Goal: Task Accomplishment & Management: Use online tool/utility

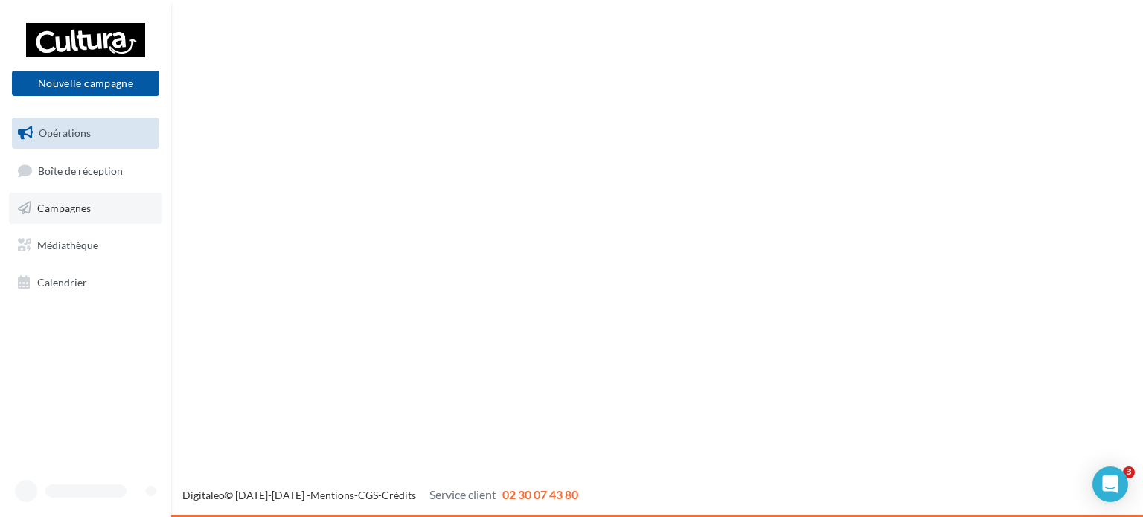
click at [132, 214] on link "Campagnes" at bounding box center [85, 208] width 153 height 31
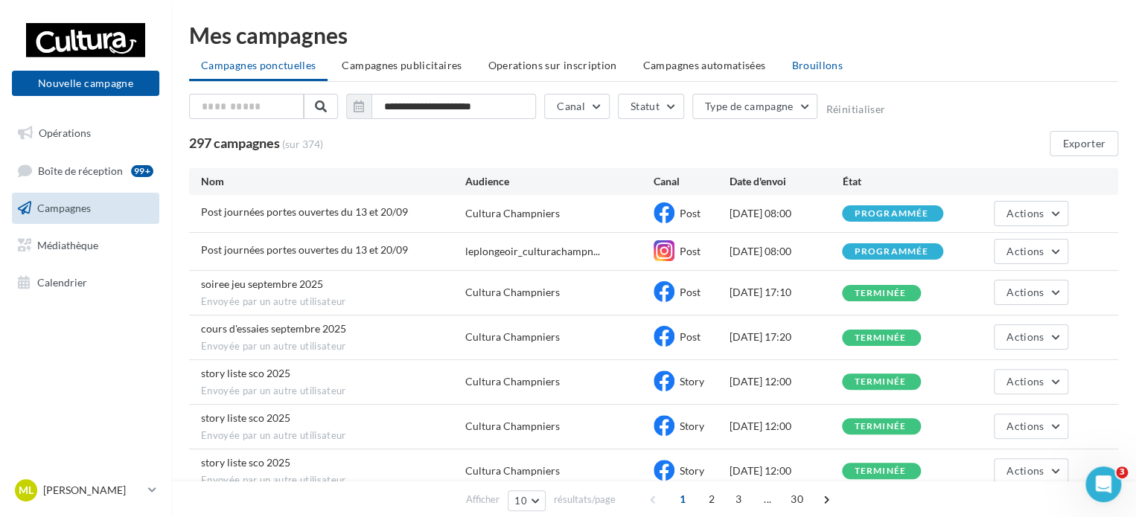
click at [831, 71] on span "Brouillons" at bounding box center [816, 65] width 51 height 13
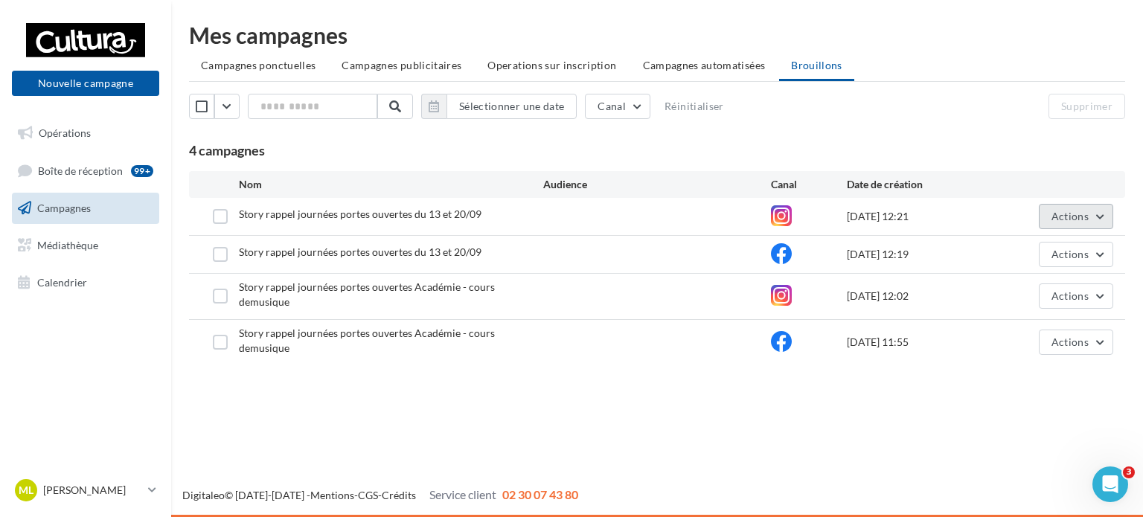
click at [1102, 208] on button "Actions" at bounding box center [1076, 216] width 74 height 25
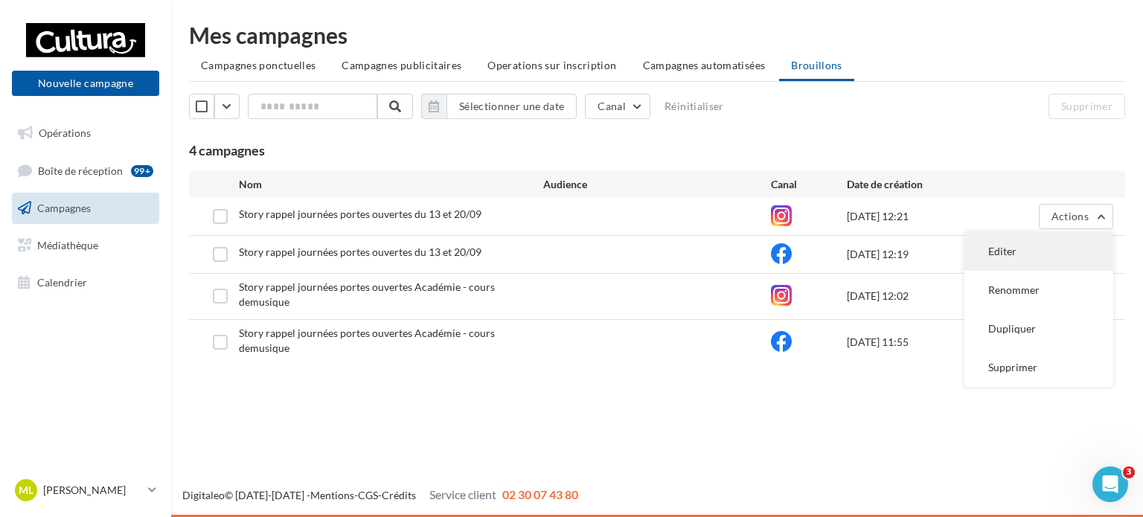
click at [1064, 241] on button "Editer" at bounding box center [1039, 251] width 149 height 39
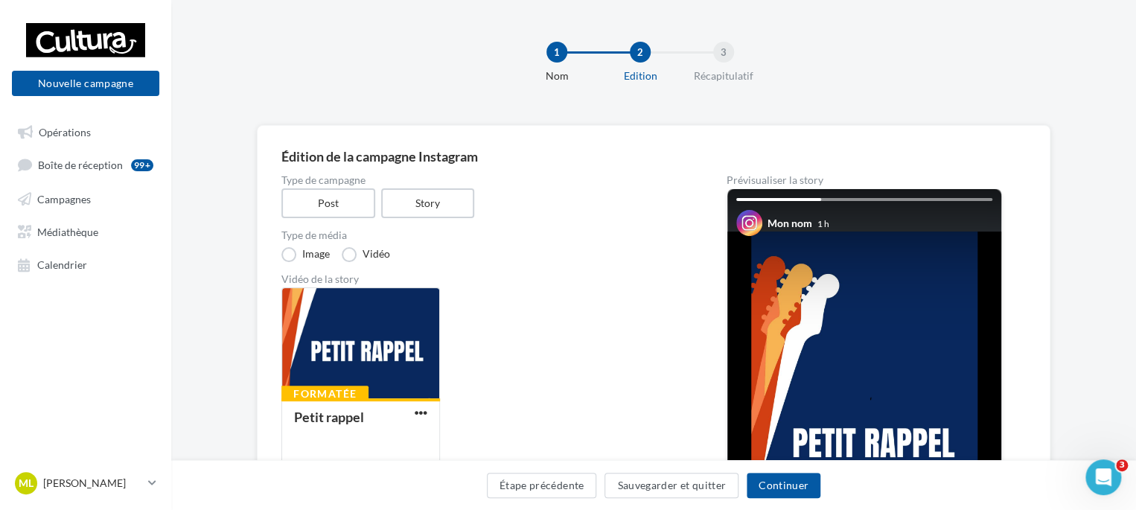
scroll to position [74, 0]
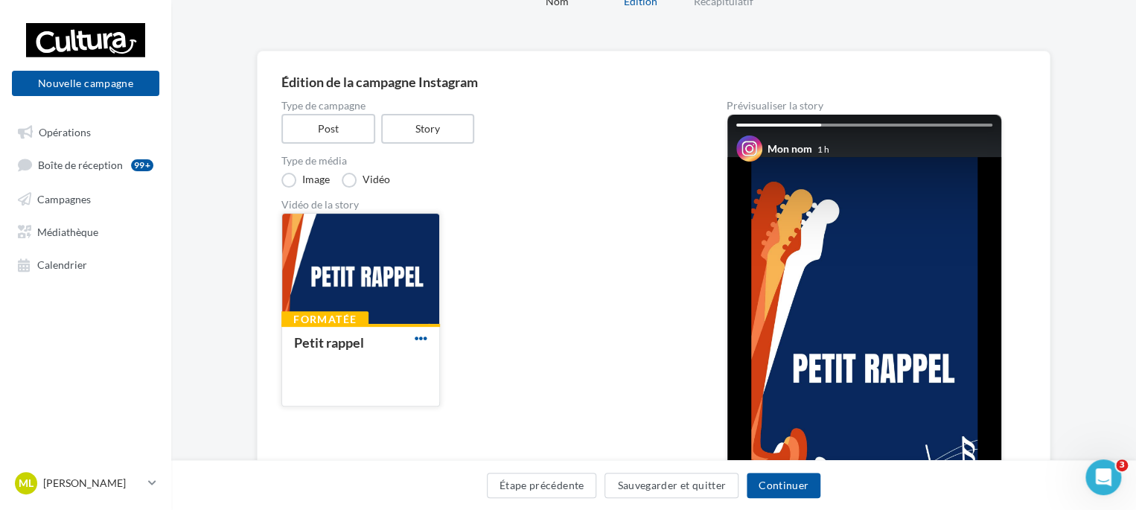
click at [418, 336] on span "button" at bounding box center [421, 338] width 13 height 13
click at [441, 412] on button "Supprimer" at bounding box center [486, 407] width 149 height 39
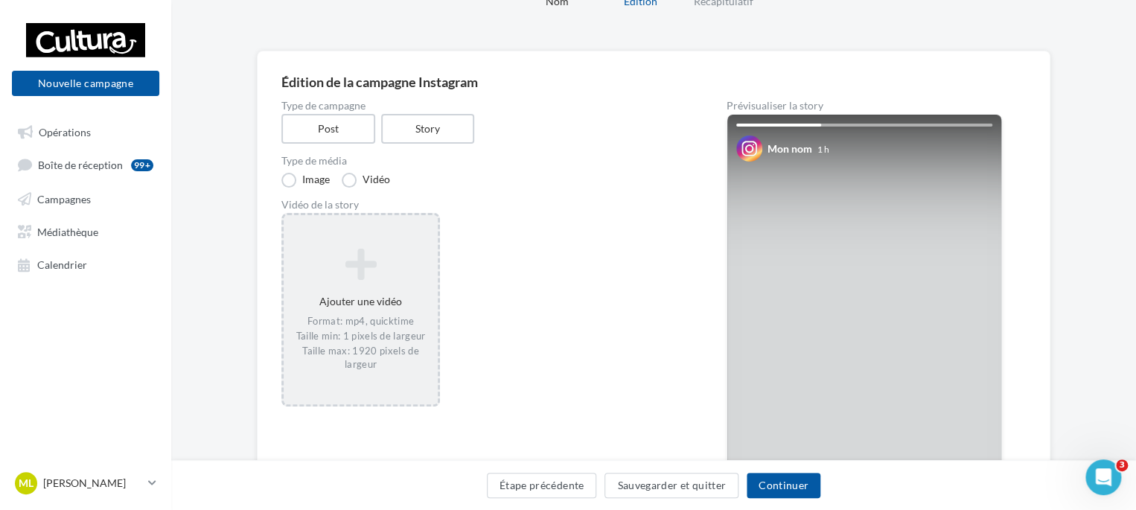
click at [384, 269] on icon at bounding box center [361, 264] width 142 height 36
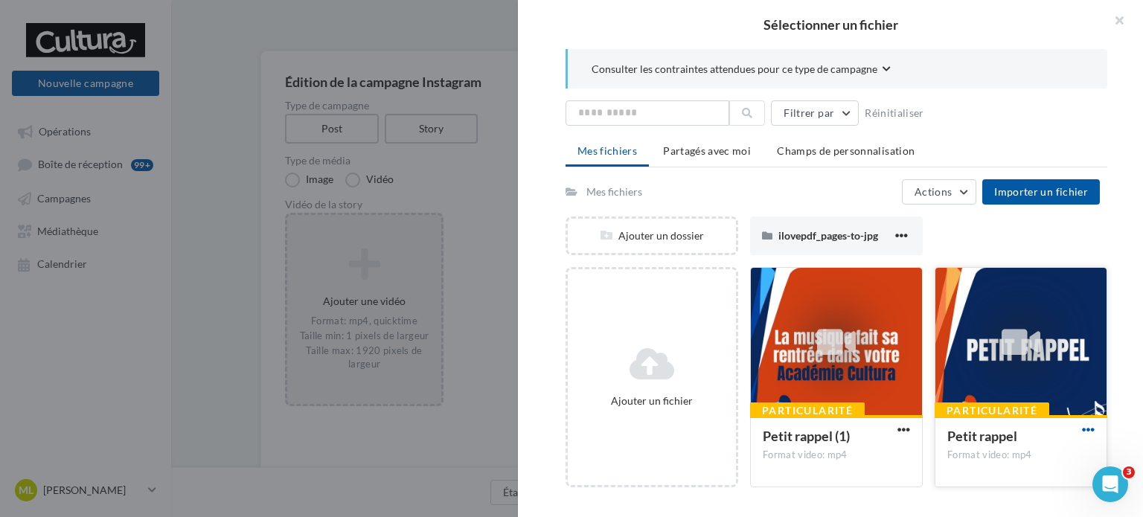
click at [1082, 432] on span "button" at bounding box center [1088, 429] width 13 height 13
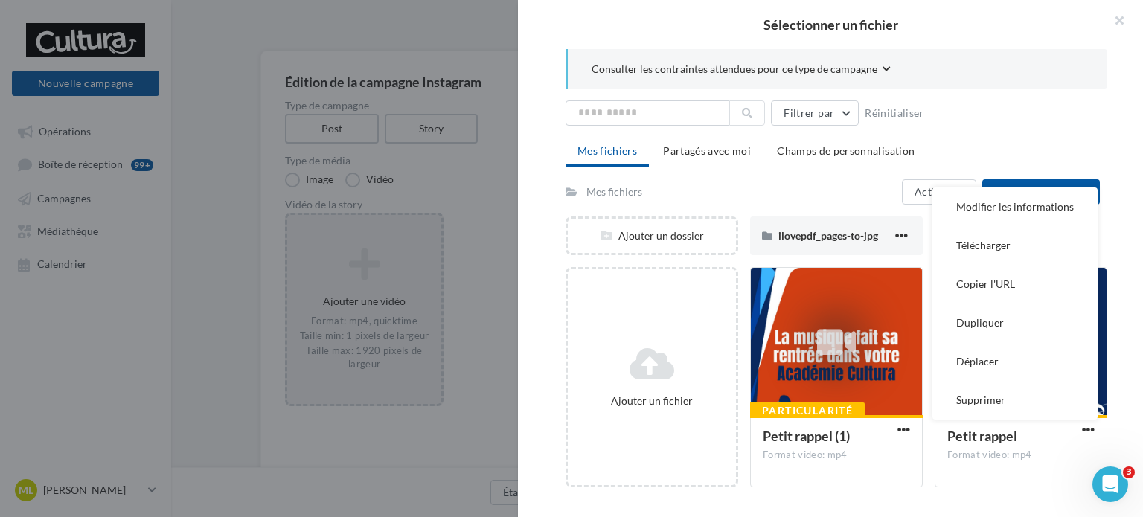
click at [971, 398] on button "Supprimer" at bounding box center [1015, 400] width 165 height 39
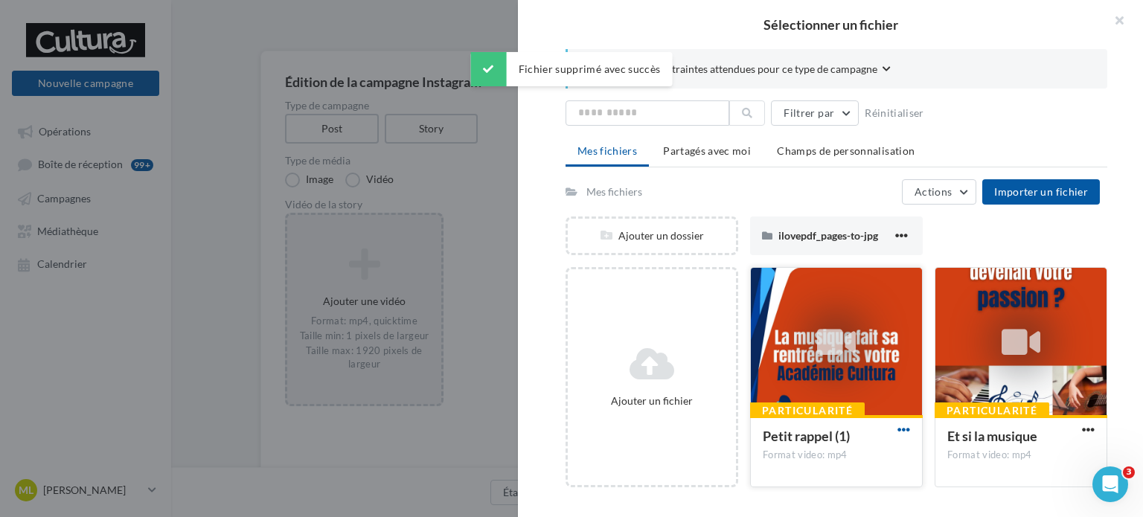
click at [905, 423] on span "button" at bounding box center [904, 429] width 13 height 13
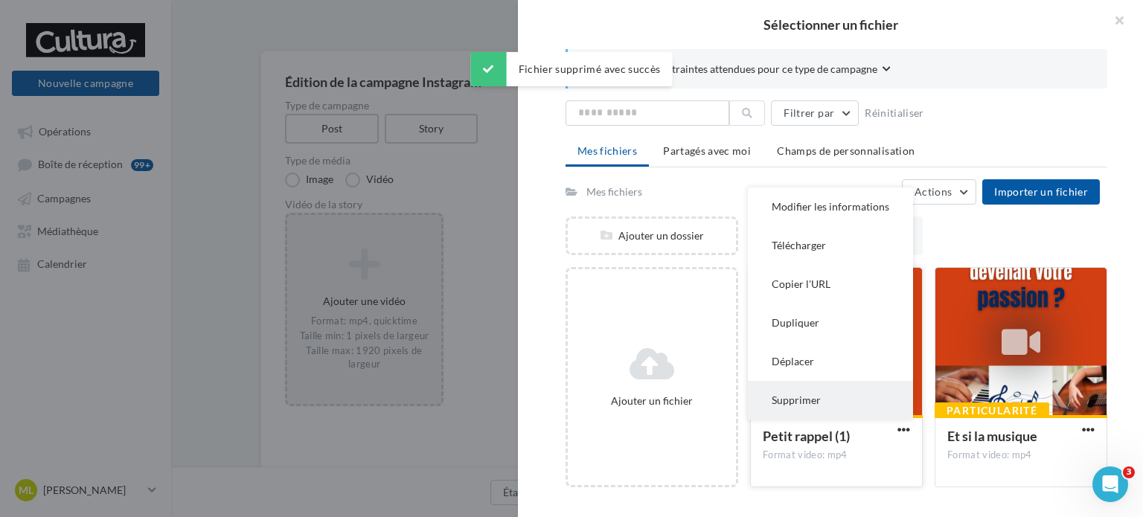
click at [813, 389] on button "Supprimer" at bounding box center [830, 400] width 165 height 39
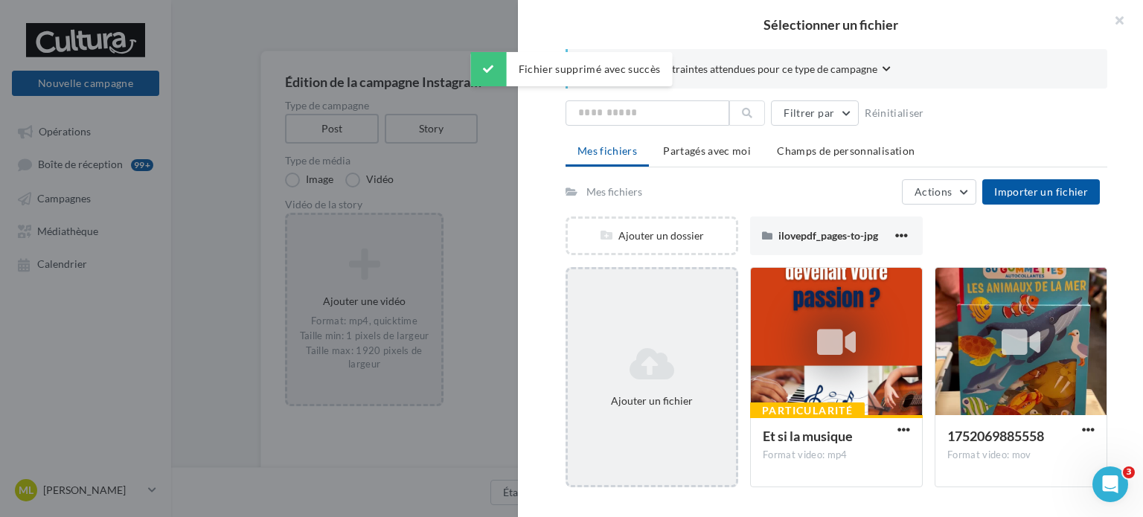
click at [623, 351] on icon at bounding box center [652, 364] width 156 height 36
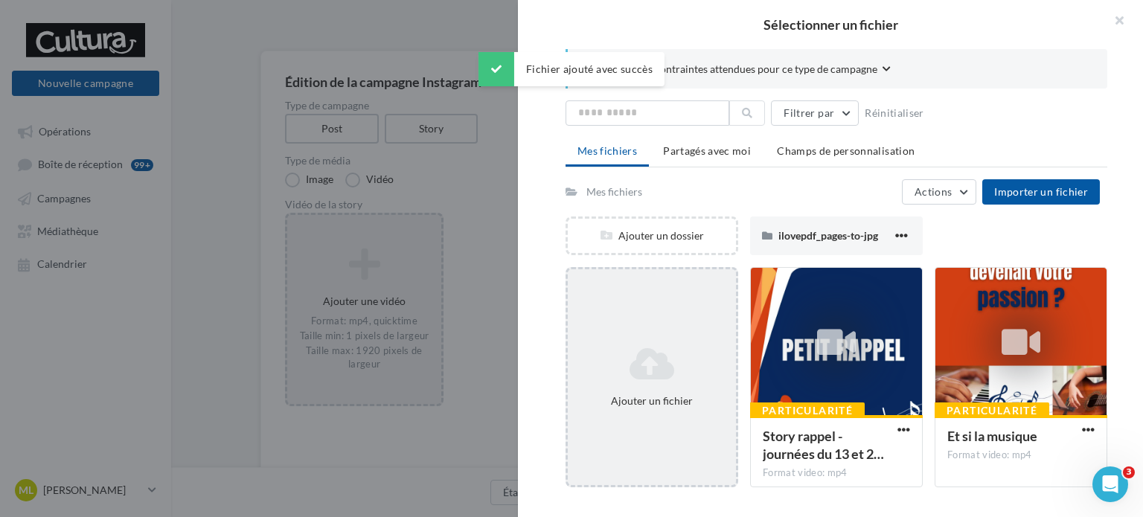
click at [639, 341] on div "Ajouter un fichier" at bounding box center [652, 377] width 168 height 74
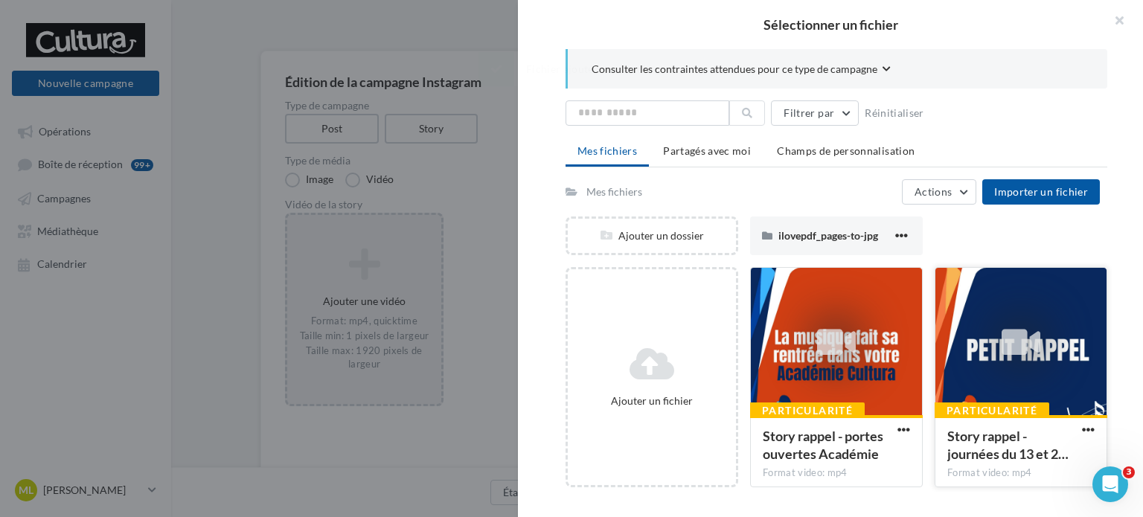
click at [1033, 320] on div at bounding box center [1021, 342] width 39 height 49
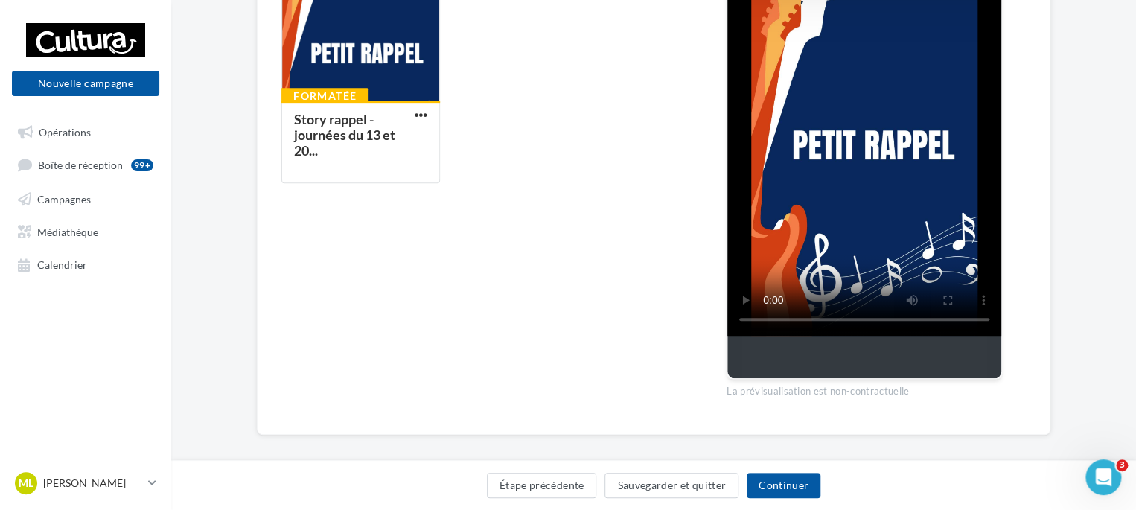
scroll to position [223, 0]
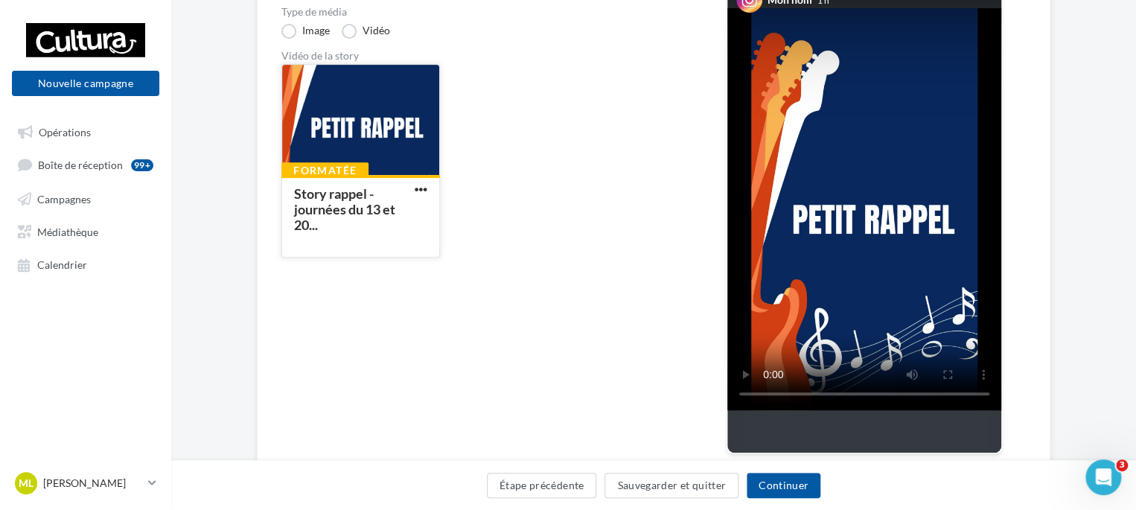
click at [429, 196] on button "button" at bounding box center [421, 190] width 19 height 15
click at [435, 266] on button "Supprimer" at bounding box center [486, 258] width 149 height 39
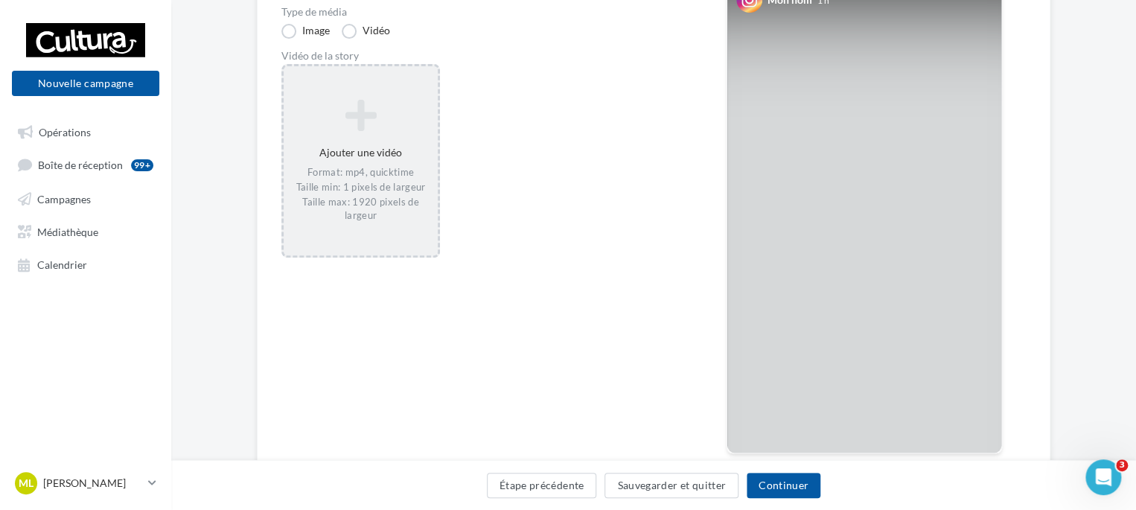
click at [408, 160] on div "Ajouter une vidéo Format: mp4, quicktime Taille min: 1 pixels de largeur Taille…" at bounding box center [361, 161] width 154 height 138
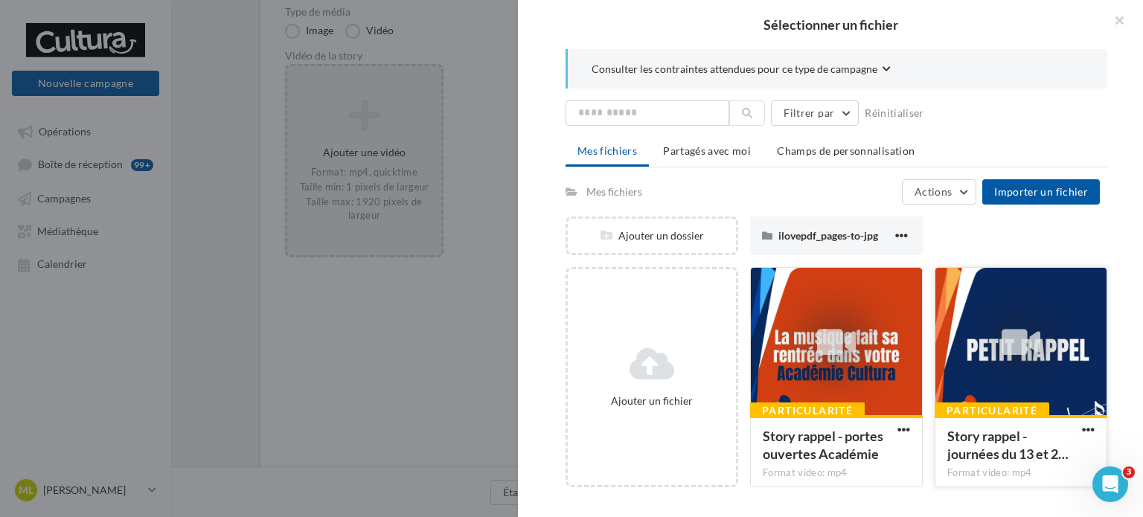
click at [1087, 425] on span "button" at bounding box center [1088, 429] width 13 height 13
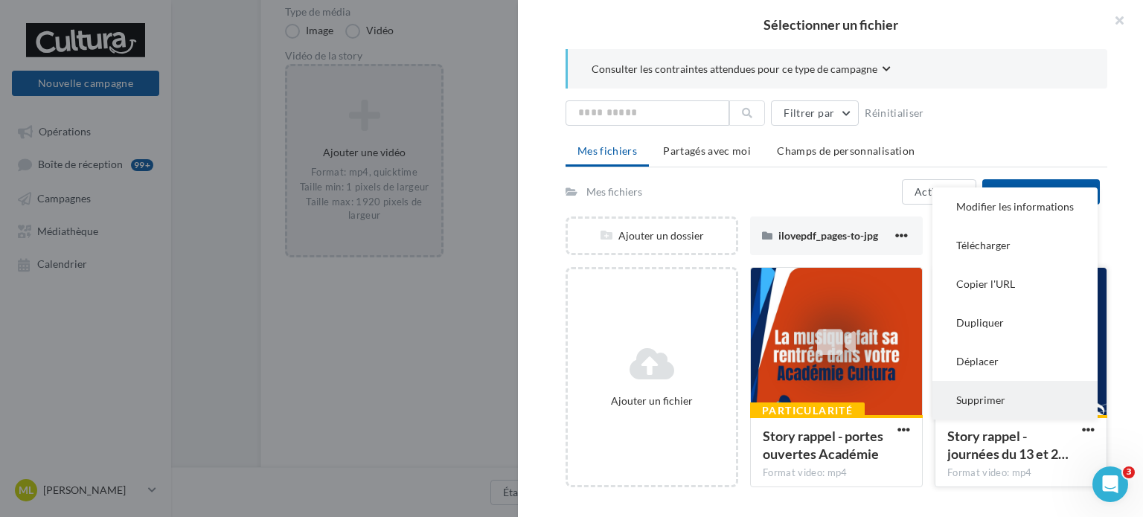
click at [964, 406] on button "Supprimer" at bounding box center [1015, 400] width 165 height 39
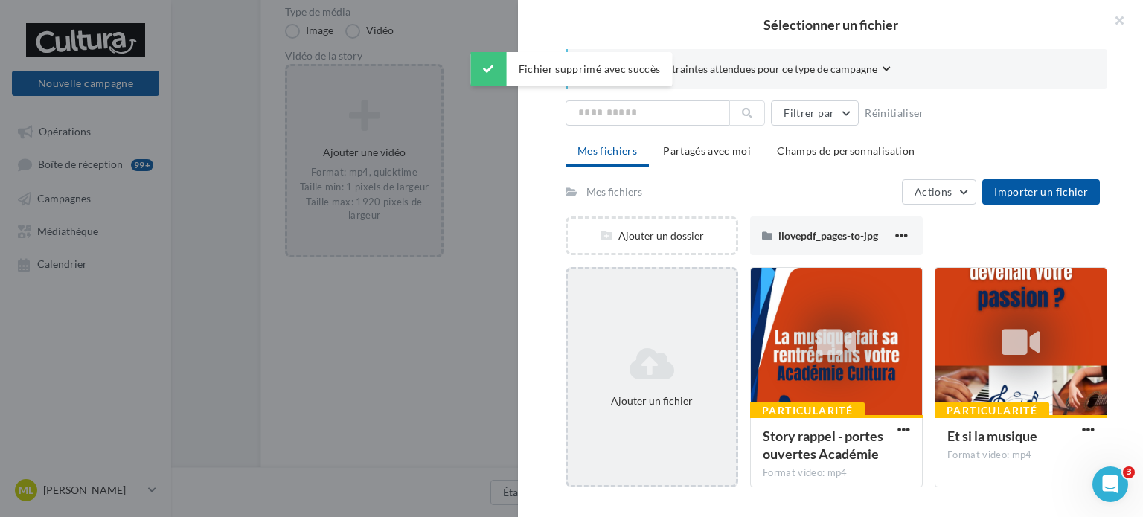
click at [601, 348] on icon at bounding box center [652, 364] width 156 height 36
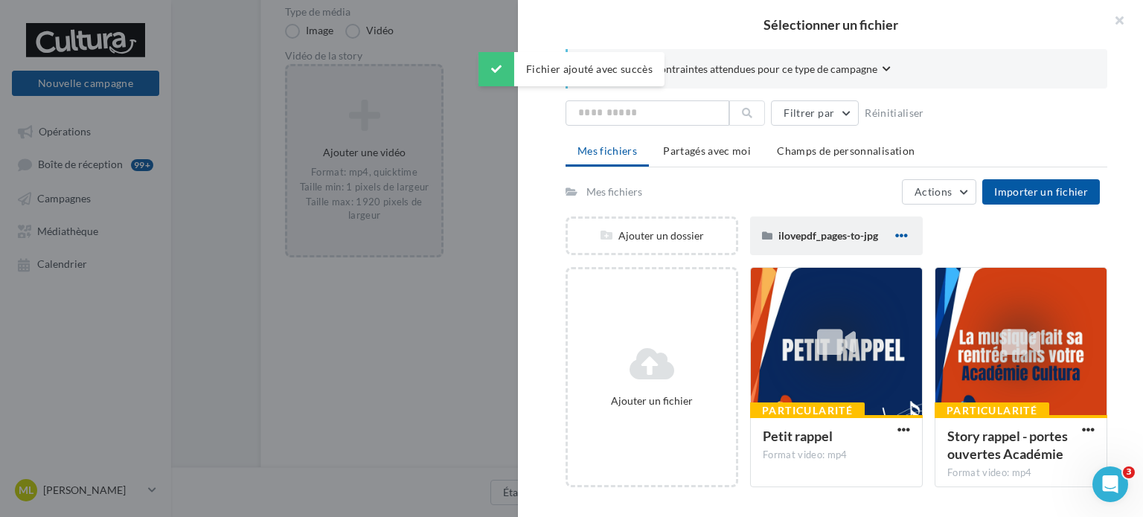
click at [899, 233] on span "button" at bounding box center [901, 235] width 13 height 13
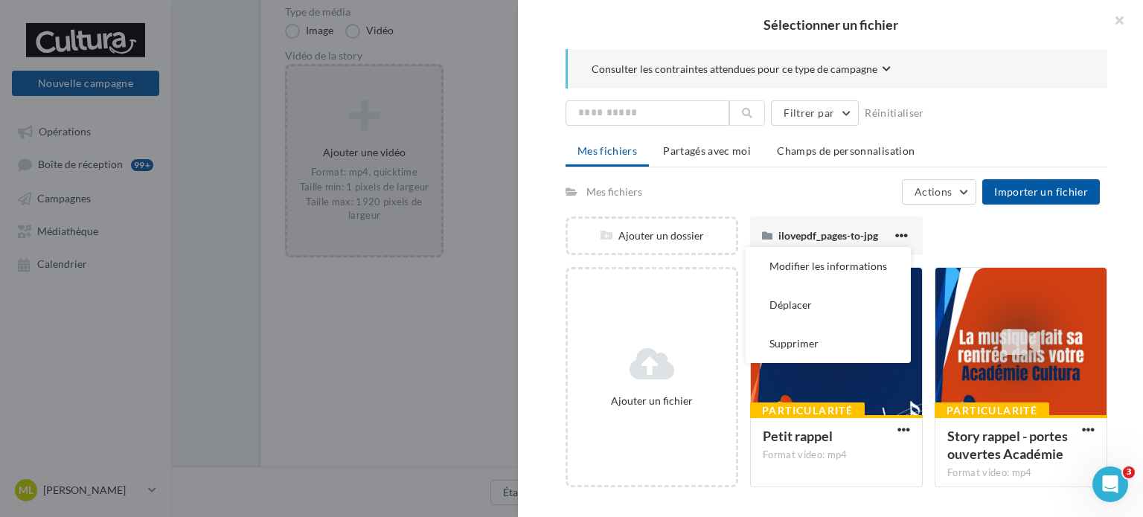
click at [958, 221] on div "Ajouter un dossier ilovepdf_pages-to-jpg Modifier les informations Déplacer Sup…" at bounding box center [843, 242] width 554 height 51
click at [931, 246] on div "Ajouter un dossier ilovepdf_pages-to-jpg Modifier les informations Déplacer Sup…" at bounding box center [843, 242] width 554 height 51
click at [917, 234] on div "ilovepdf_pages-to-jpg Modifier les informations Déplacer Supprimer" at bounding box center [836, 236] width 173 height 39
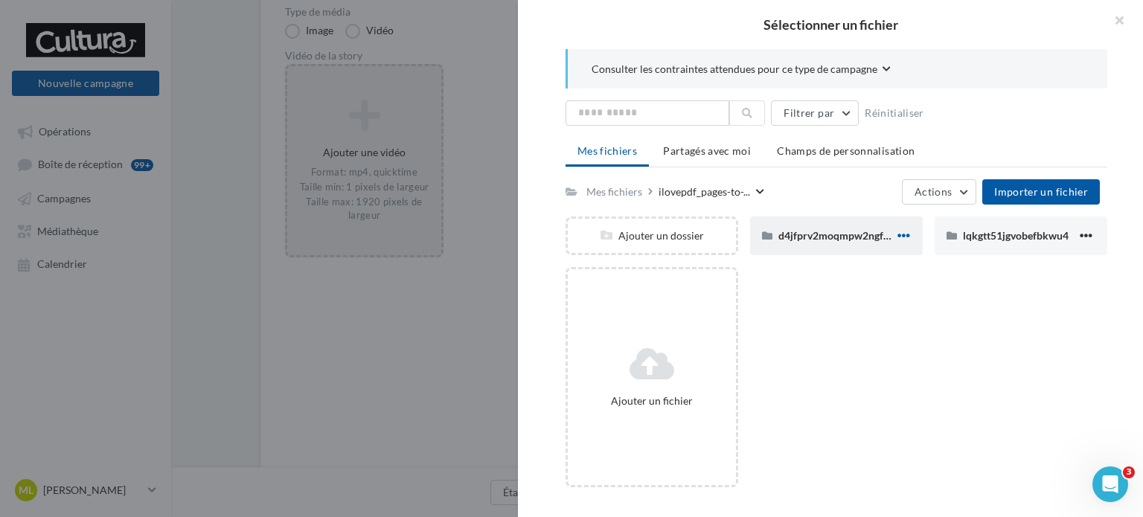
click at [899, 240] on span "button" at bounding box center [904, 235] width 13 height 13
click at [807, 341] on button "Supprimer" at bounding box center [830, 343] width 165 height 39
click at [1084, 232] on button "button" at bounding box center [1086, 236] width 19 height 15
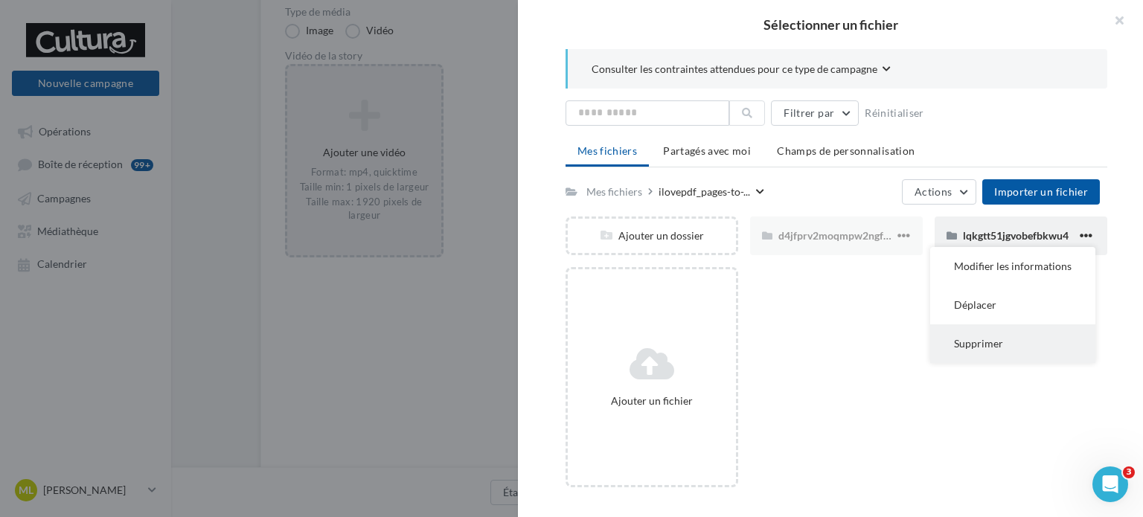
click at [981, 355] on button "Supprimer" at bounding box center [1012, 343] width 165 height 39
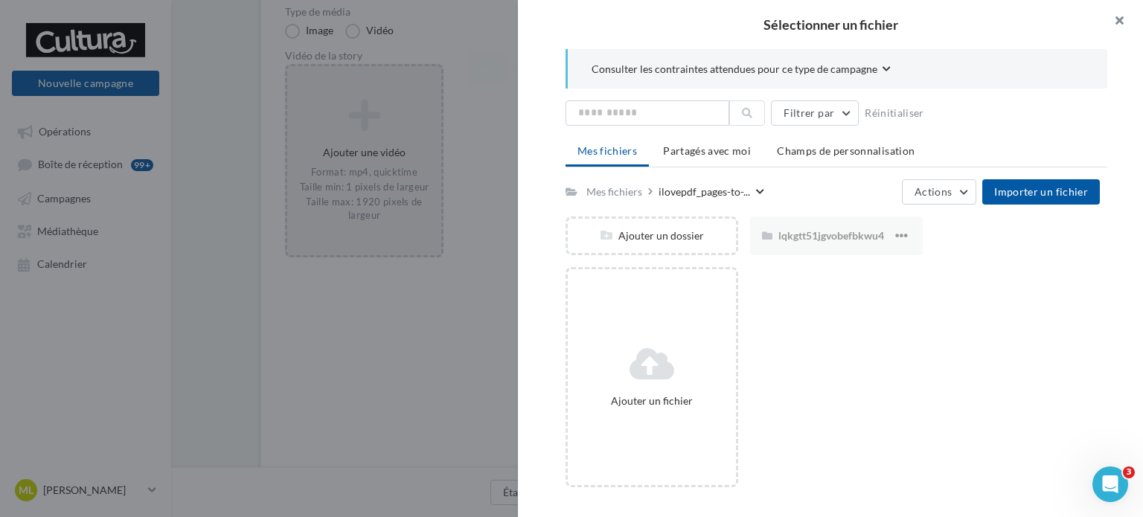
click at [1121, 28] on button "button" at bounding box center [1114, 22] width 60 height 45
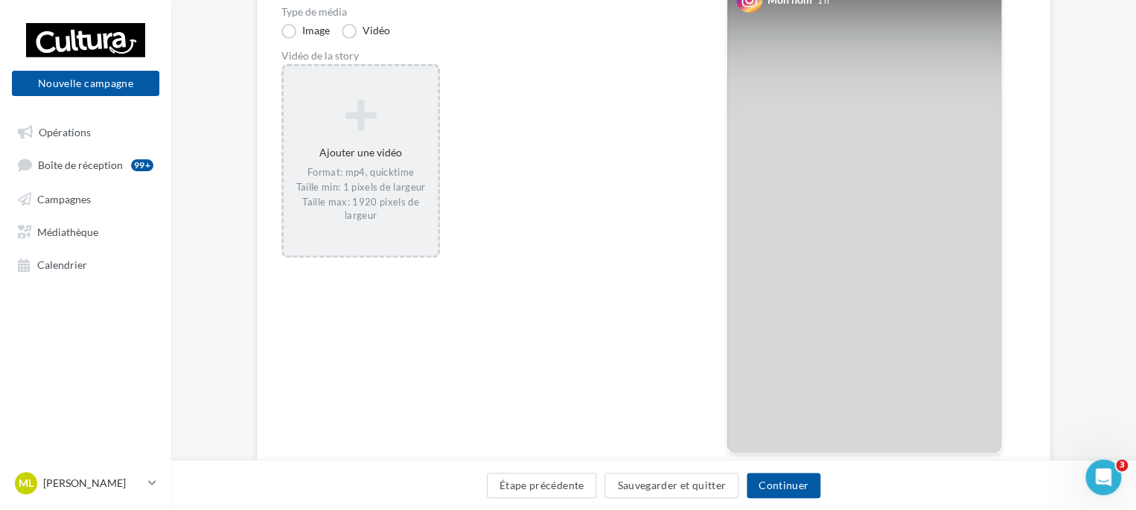
click at [356, 175] on div "Format: mp4, quicktime Taille min: 1 pixels de largeur Taille max: 1920 pixels …" at bounding box center [361, 194] width 142 height 57
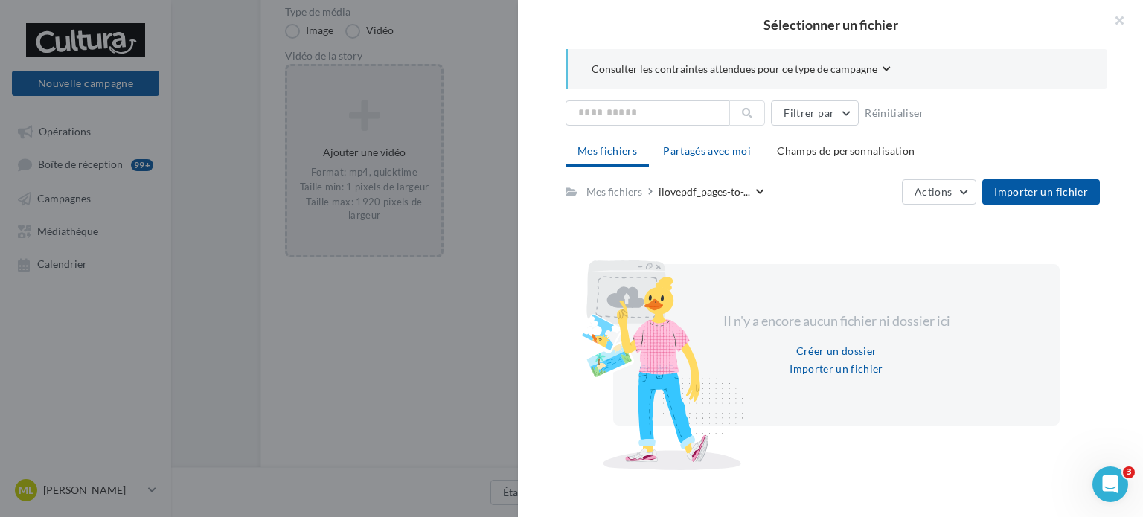
click at [696, 153] on span "Partagés avec moi" at bounding box center [707, 150] width 88 height 13
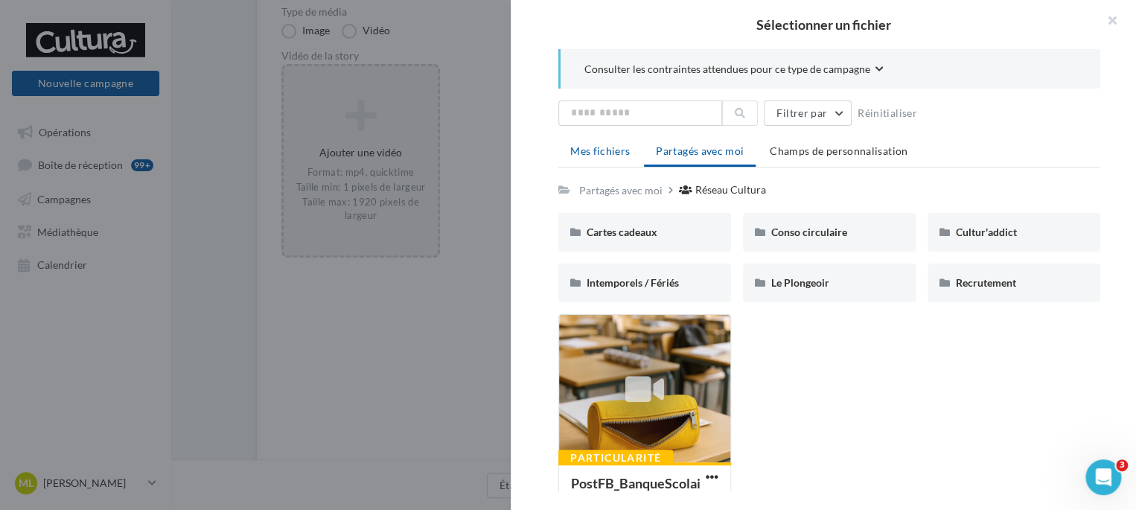
click at [595, 159] on li "Mes fichiers" at bounding box center [599, 151] width 83 height 27
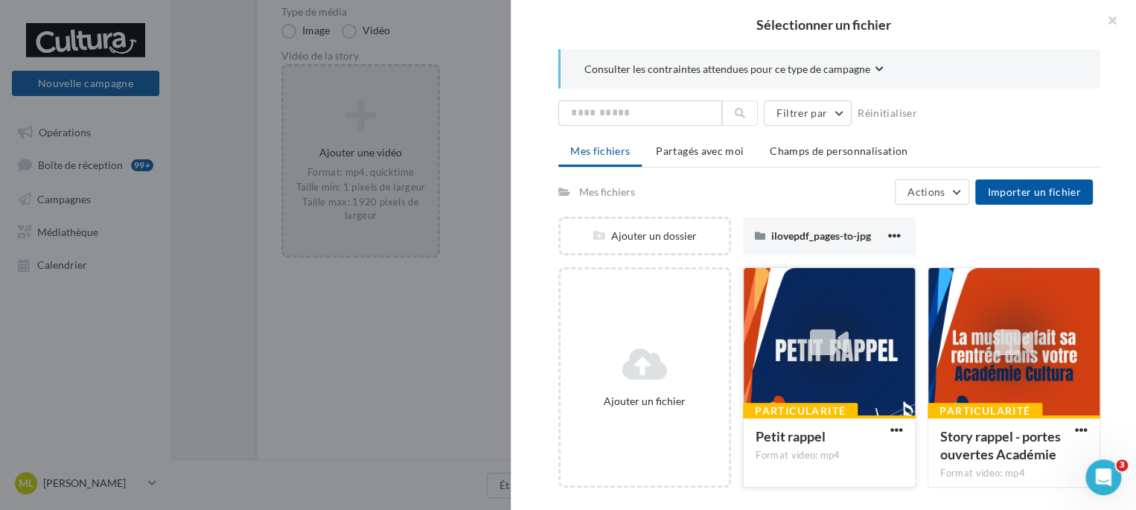
click at [868, 360] on div at bounding box center [829, 342] width 171 height 149
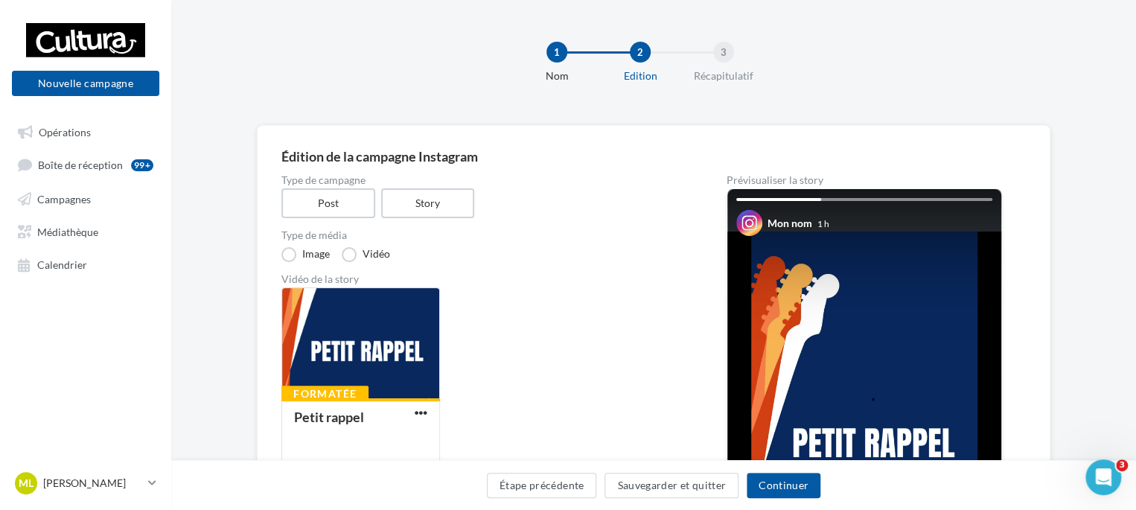
scroll to position [149, 0]
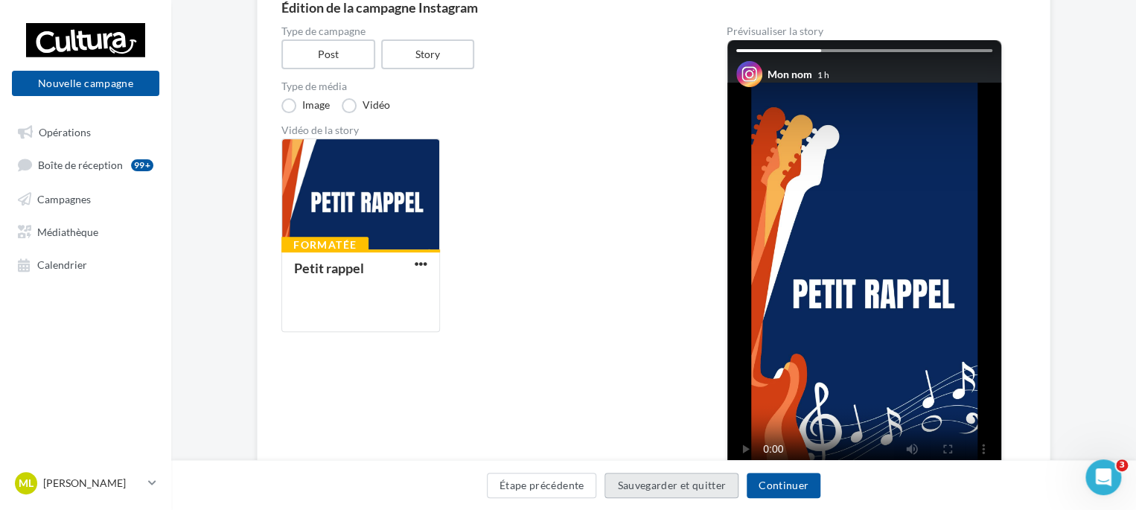
click at [719, 493] on button "Sauvegarder et quitter" at bounding box center [671, 485] width 134 height 25
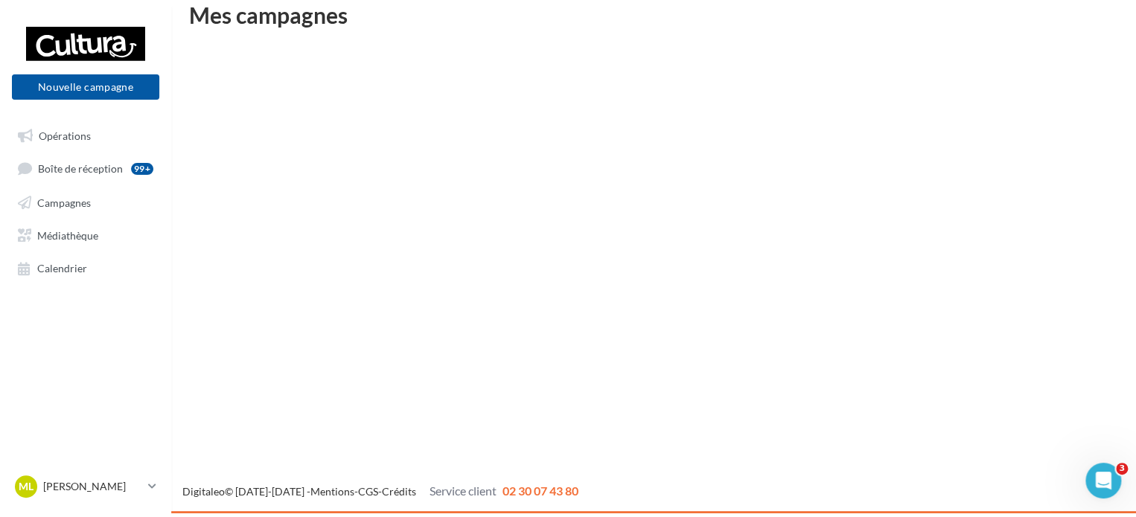
scroll to position [24, 0]
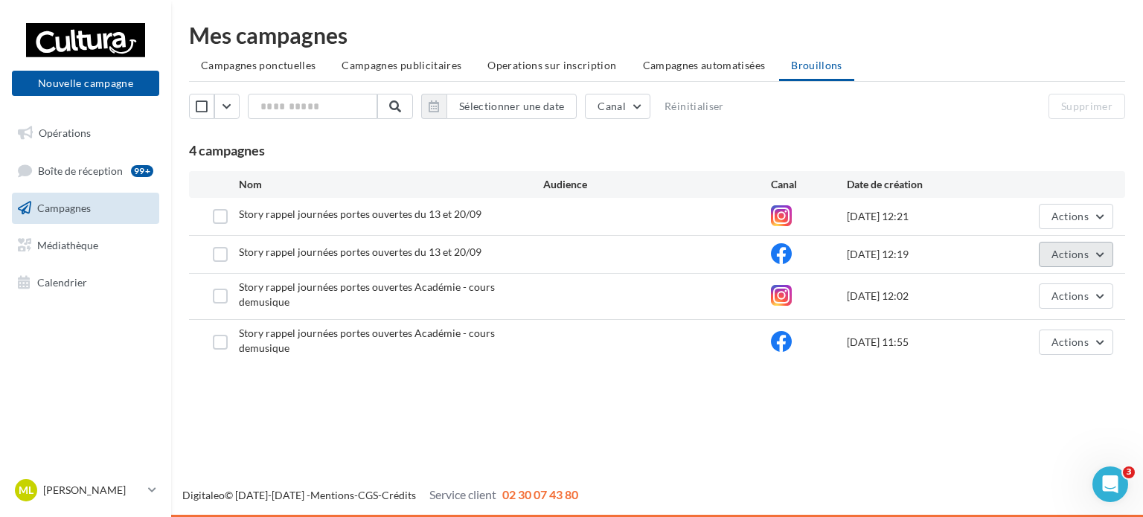
click at [1098, 246] on button "Actions" at bounding box center [1076, 254] width 74 height 25
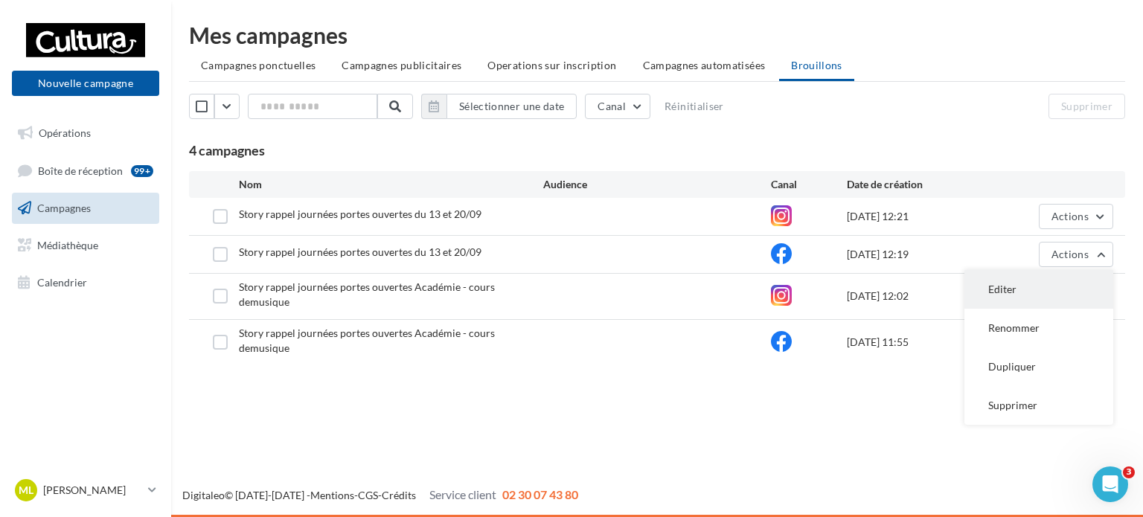
click at [1057, 283] on button "Editer" at bounding box center [1039, 289] width 149 height 39
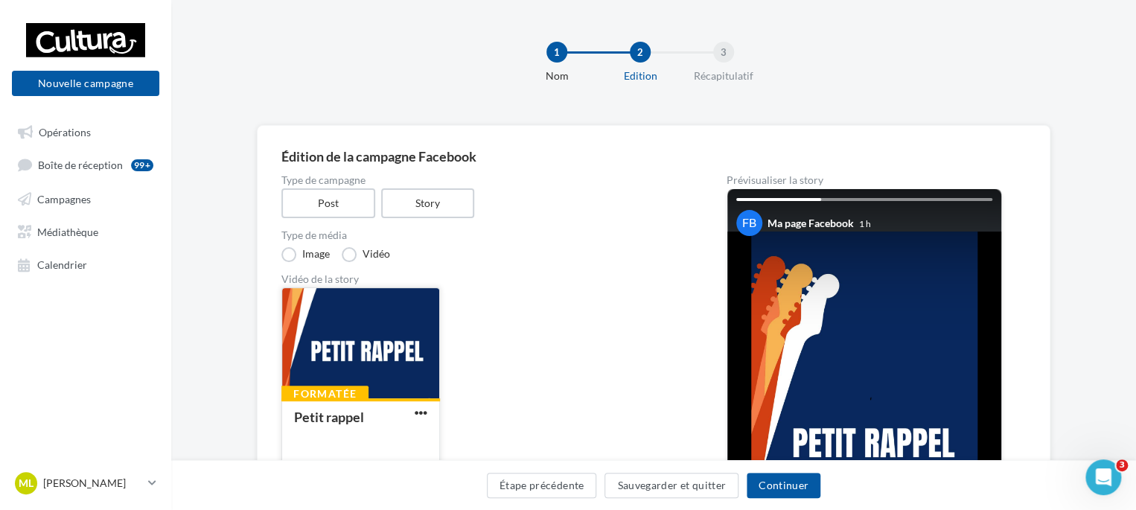
scroll to position [74, 0]
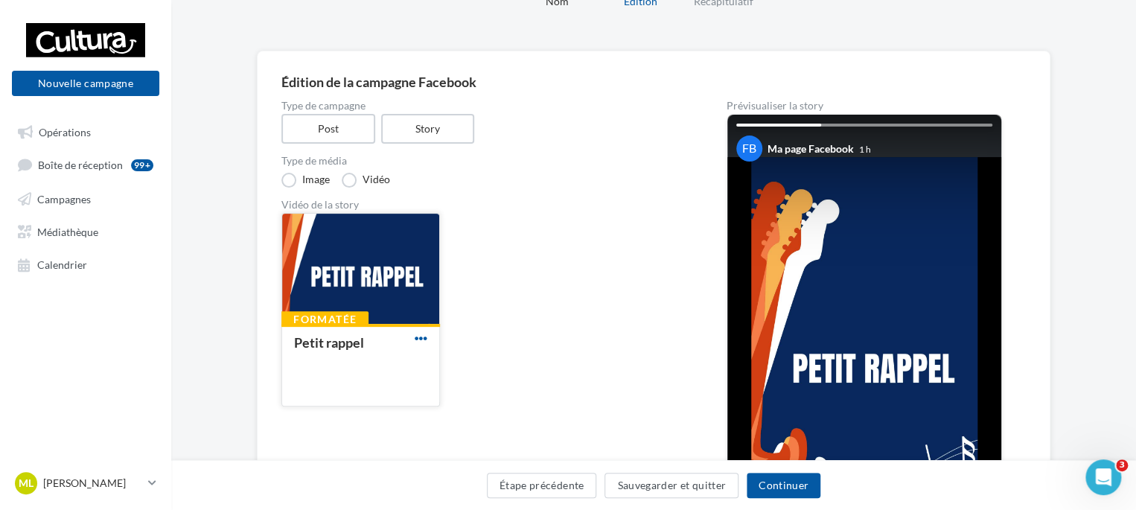
click at [421, 337] on span "button" at bounding box center [421, 338] width 13 height 13
click at [543, 418] on button "Supprimer" at bounding box center [486, 407] width 149 height 39
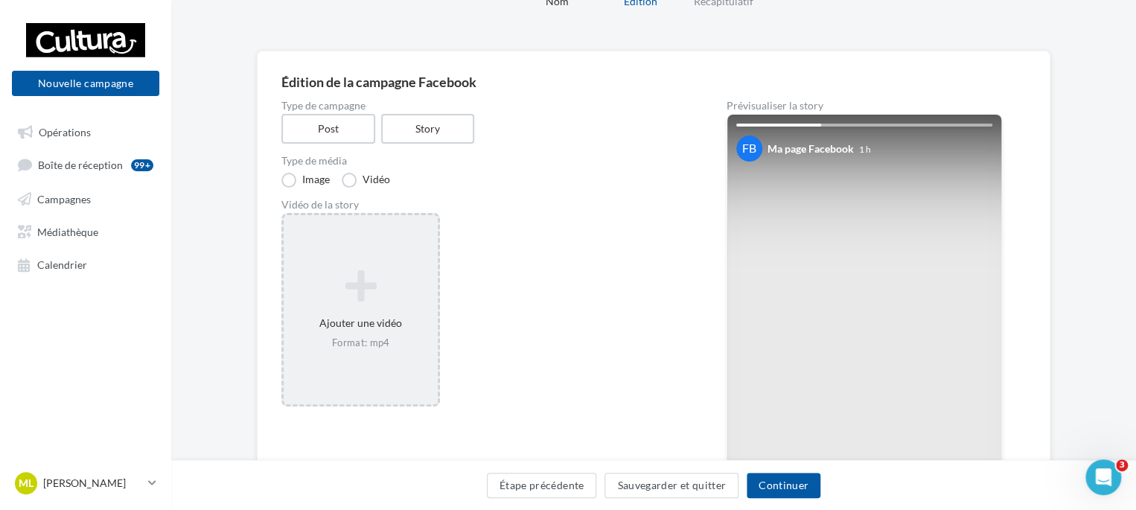
click at [355, 300] on icon at bounding box center [361, 286] width 142 height 36
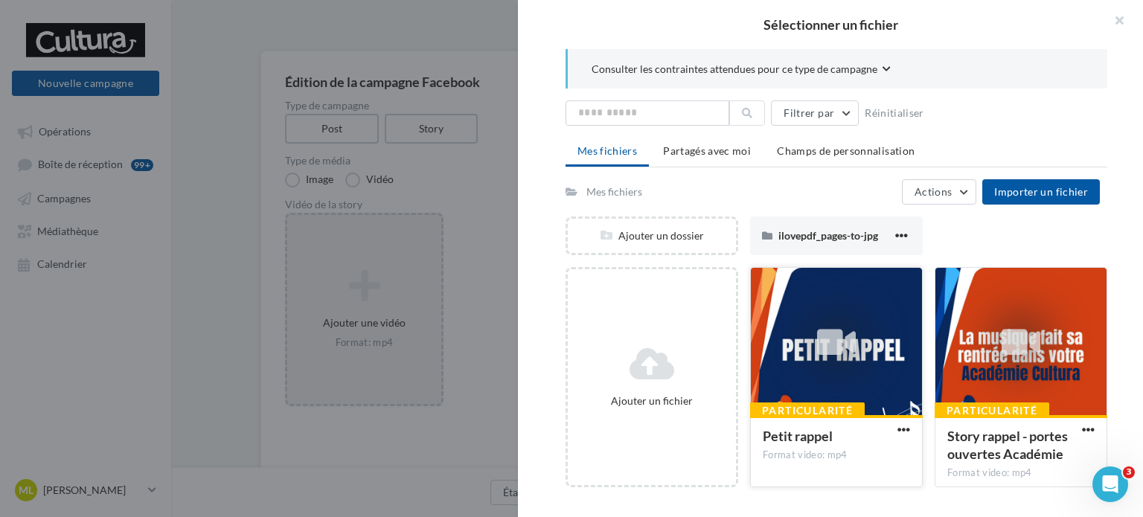
click at [828, 363] on div at bounding box center [836, 342] width 39 height 49
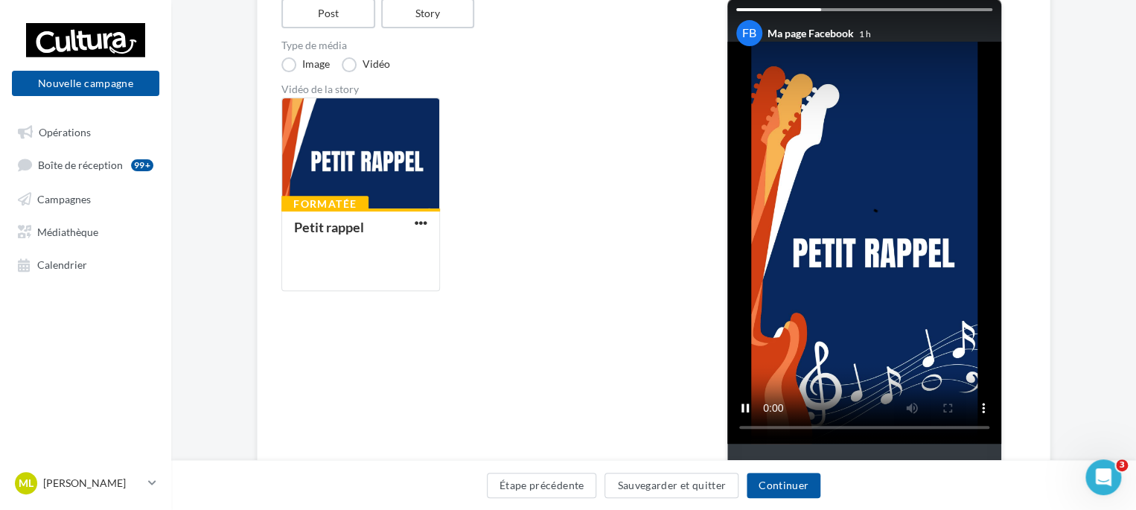
scroll to position [223, 0]
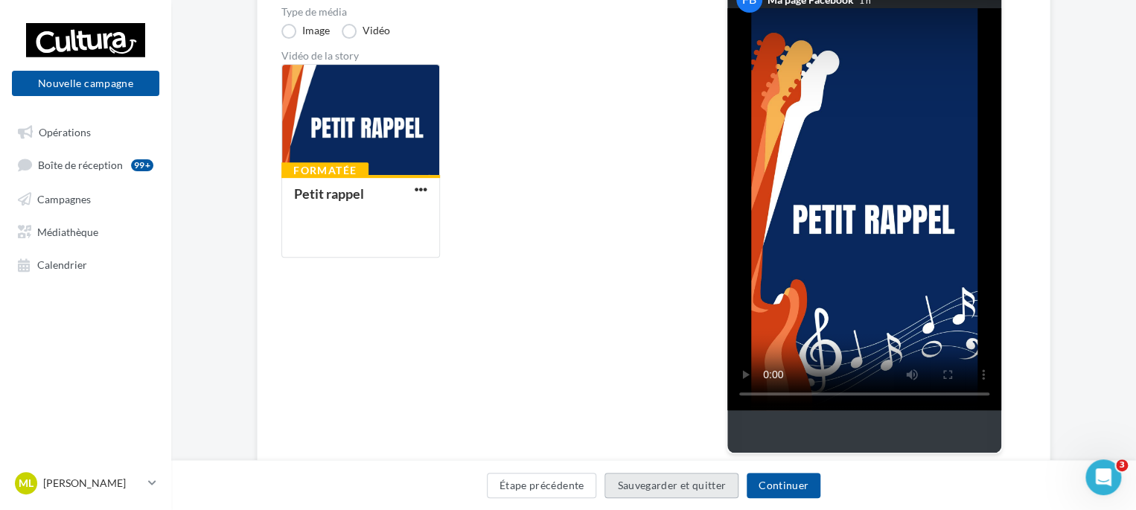
click at [682, 487] on button "Sauvegarder et quitter" at bounding box center [671, 485] width 134 height 25
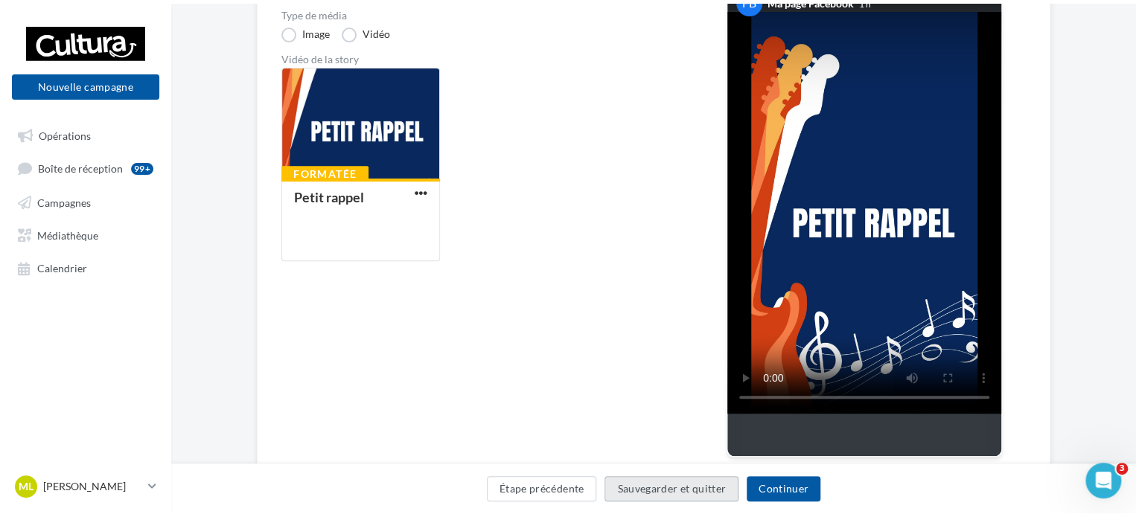
scroll to position [24, 0]
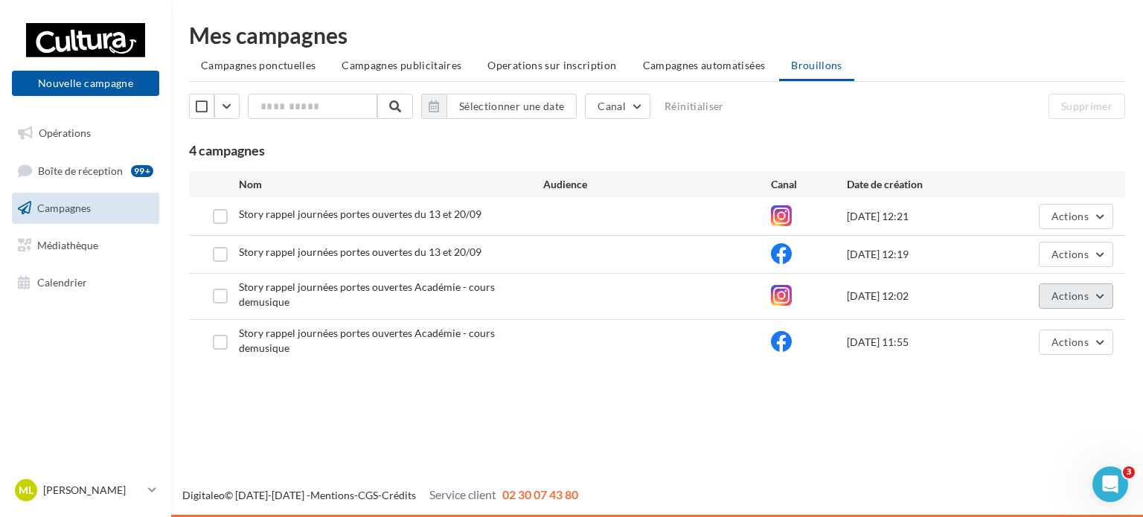
click at [1097, 288] on button "Actions" at bounding box center [1076, 296] width 74 height 25
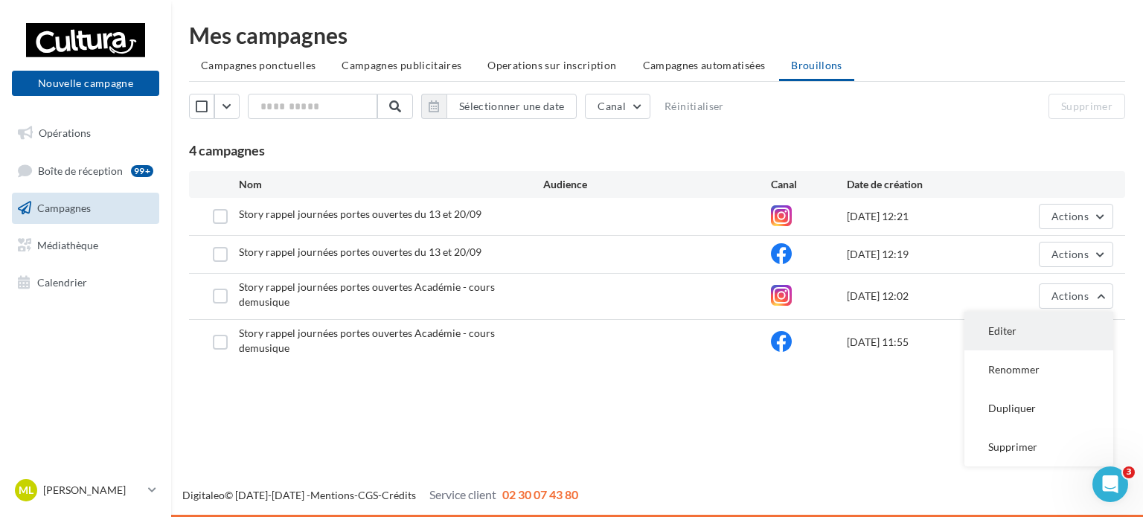
click at [1020, 321] on button "Editer" at bounding box center [1039, 331] width 149 height 39
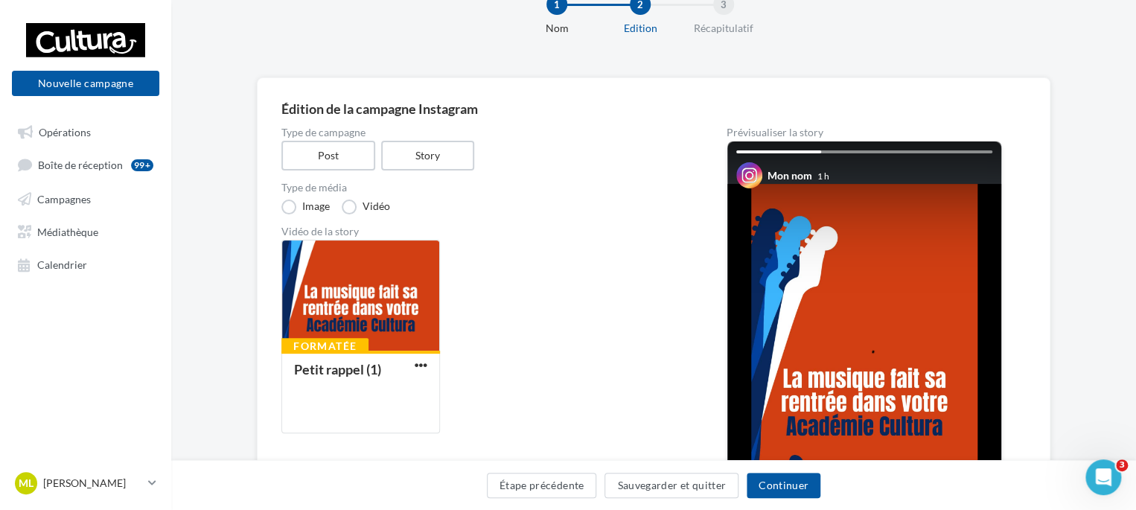
scroll to position [74, 0]
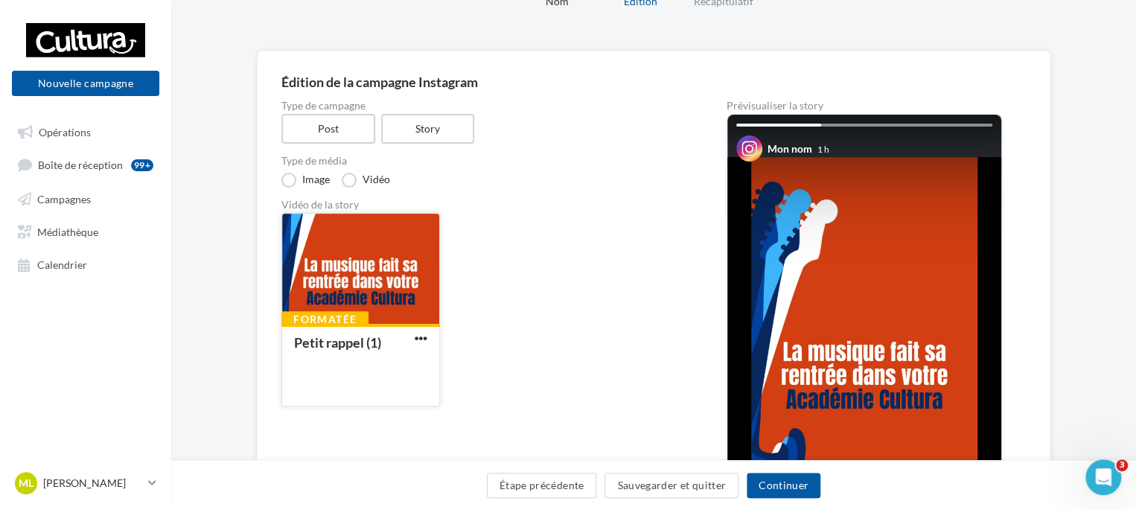
click at [413, 345] on button "button" at bounding box center [421, 339] width 19 height 15
click at [470, 402] on button "Supprimer" at bounding box center [486, 407] width 149 height 39
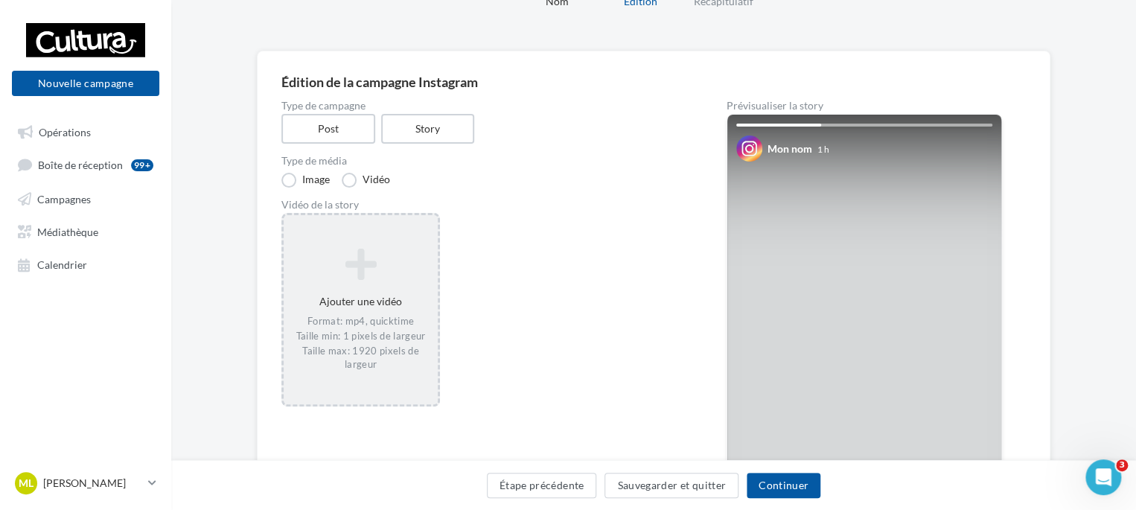
click at [389, 258] on icon at bounding box center [361, 264] width 142 height 36
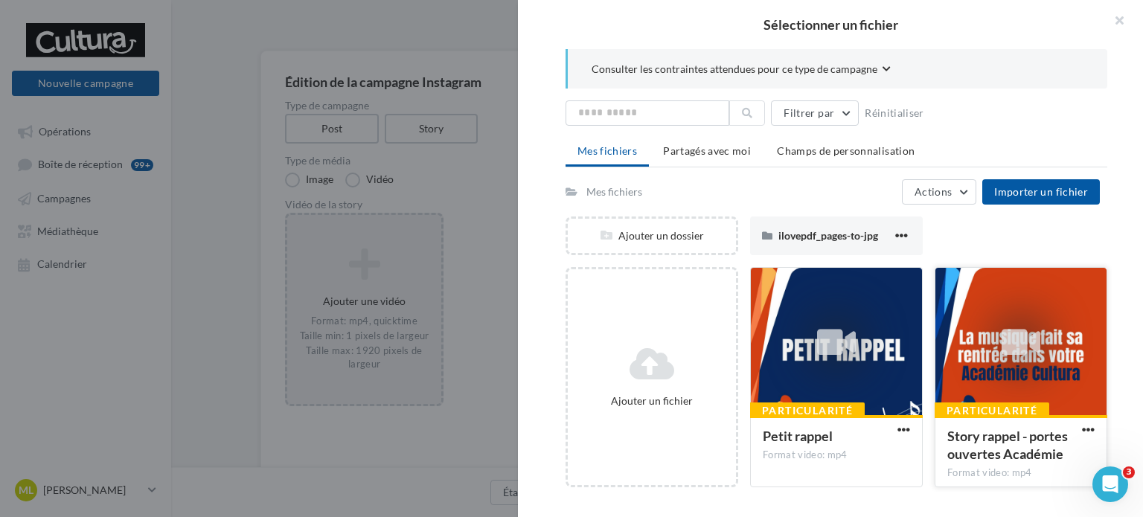
click at [1029, 363] on div at bounding box center [1021, 342] width 39 height 49
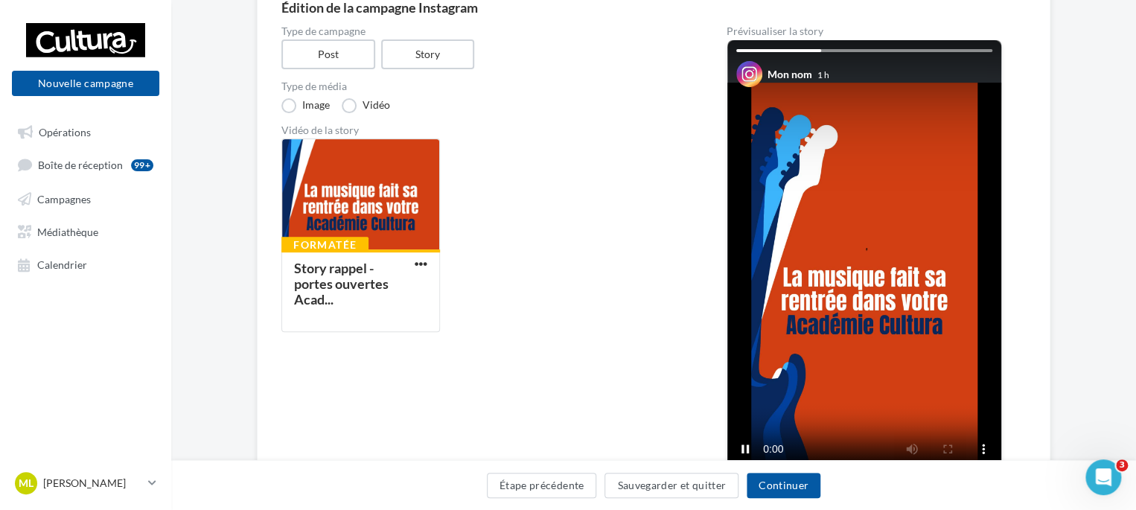
scroll to position [223, 0]
click at [650, 490] on button "Sauvegarder et quitter" at bounding box center [671, 485] width 134 height 25
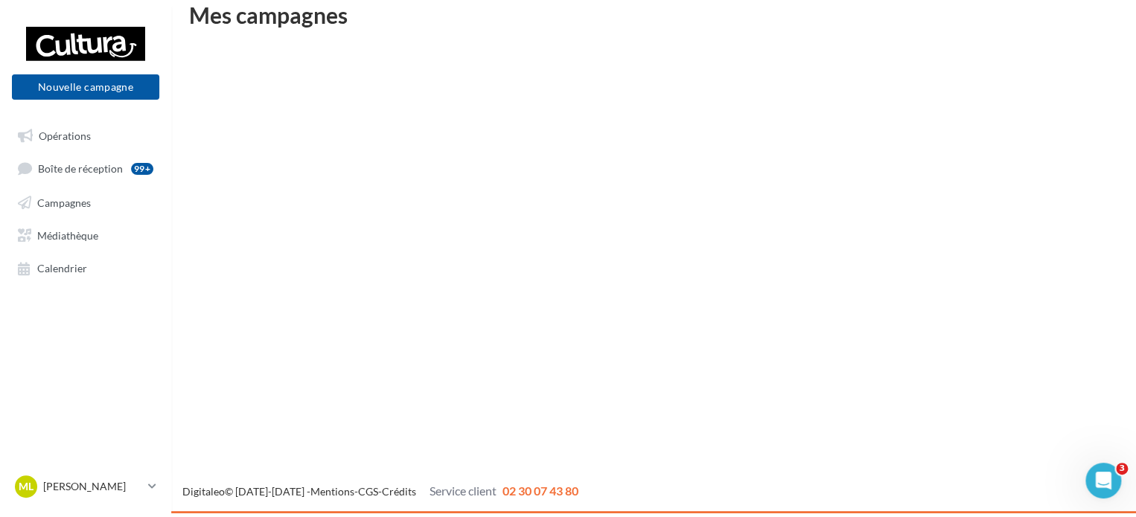
scroll to position [24, 0]
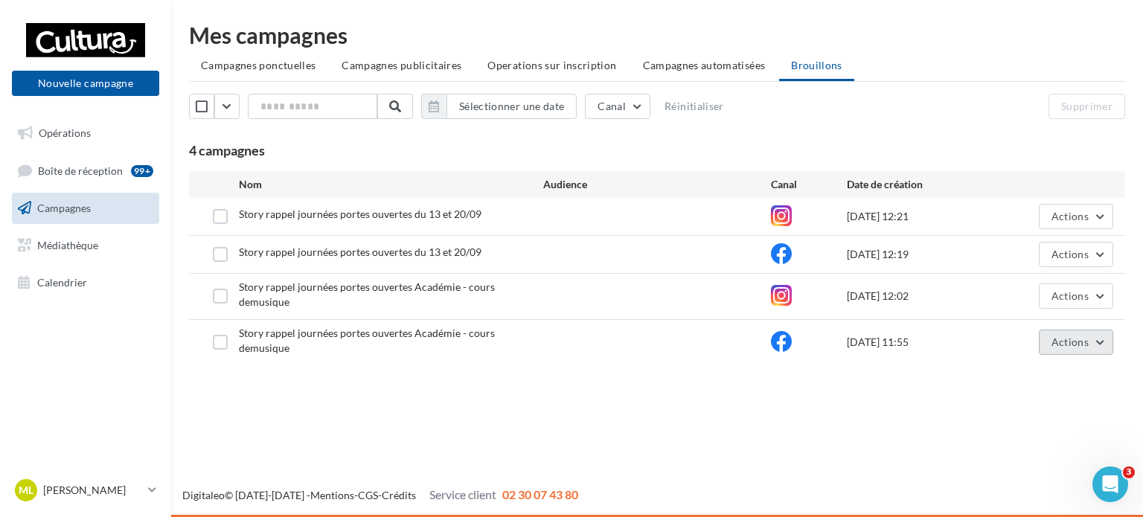
click at [1096, 332] on button "Actions" at bounding box center [1076, 342] width 74 height 25
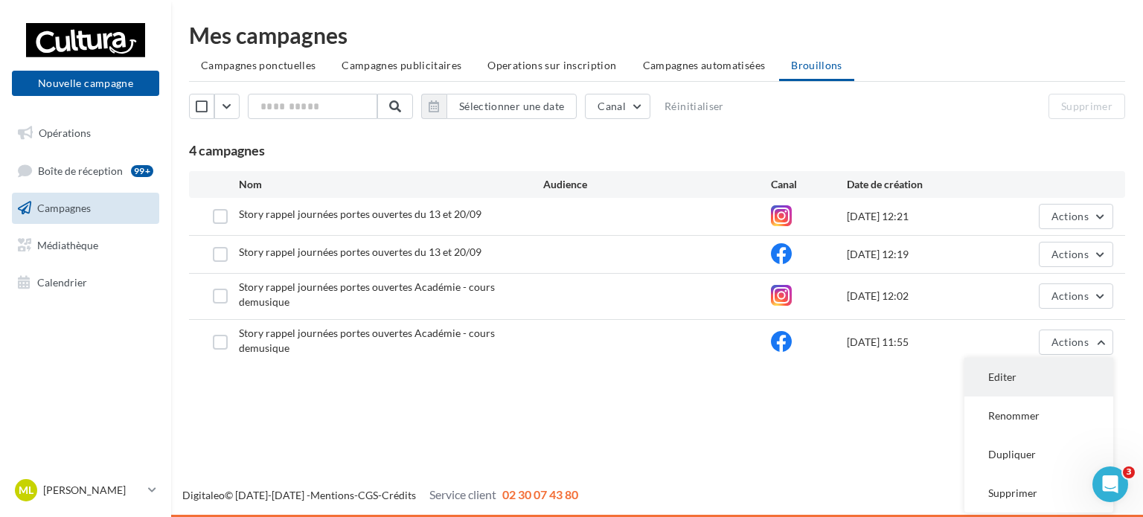
click at [1066, 358] on button "Editer" at bounding box center [1039, 377] width 149 height 39
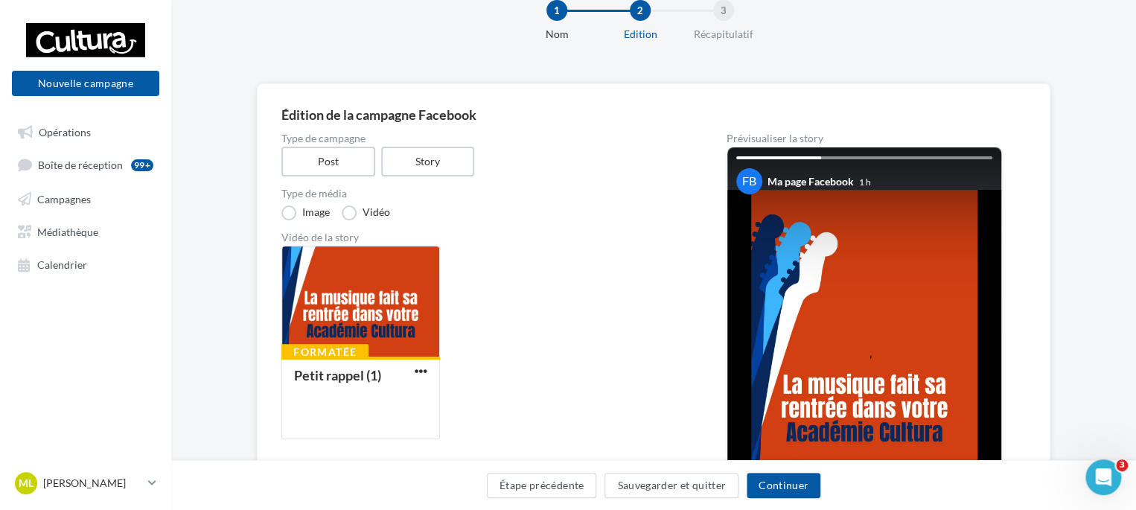
scroll to position [74, 0]
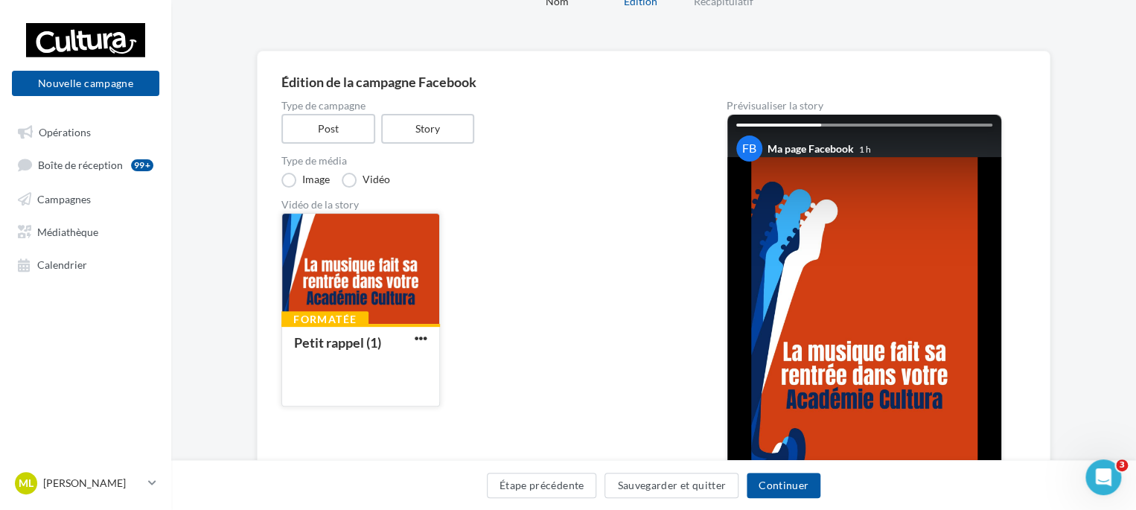
click at [409, 342] on div "Petit rappel (1)" at bounding box center [357, 344] width 127 height 16
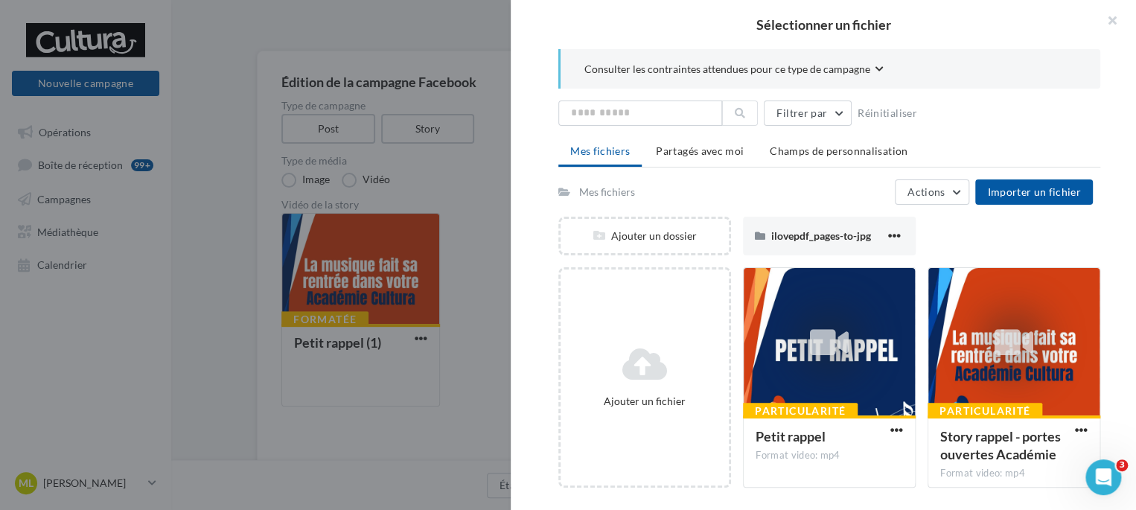
click at [464, 319] on div at bounding box center [568, 255] width 1136 height 510
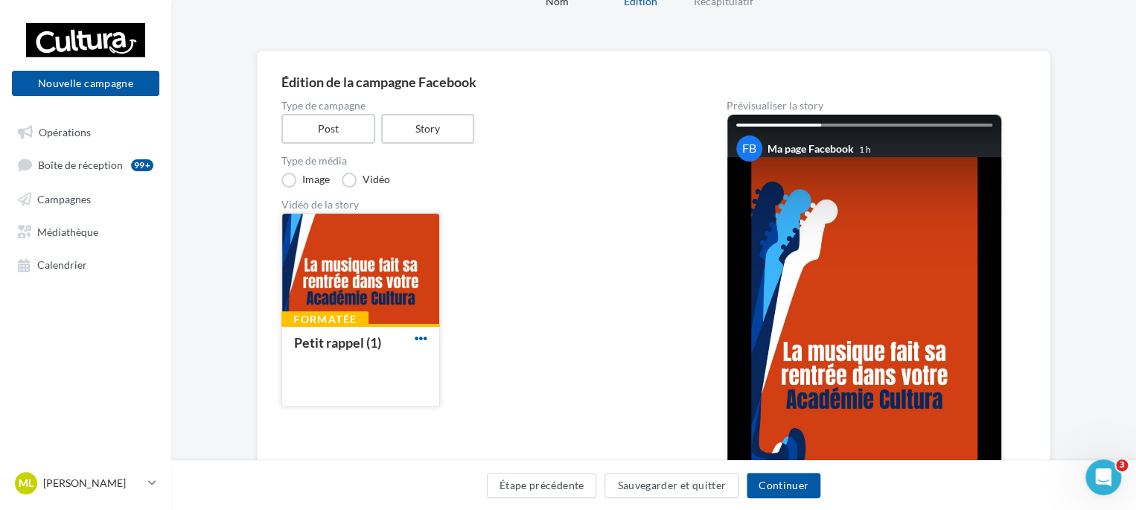
click at [426, 336] on span "button" at bounding box center [421, 338] width 13 height 13
click at [485, 405] on button "Supprimer" at bounding box center [486, 407] width 149 height 39
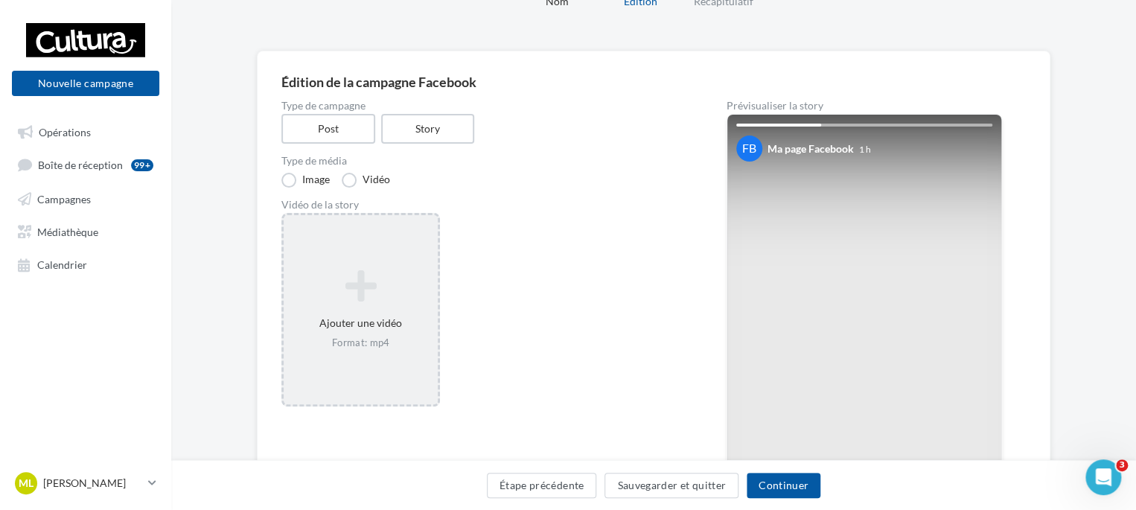
click at [356, 355] on div "Ajouter une vidéo Format: mp4" at bounding box center [361, 309] width 154 height 95
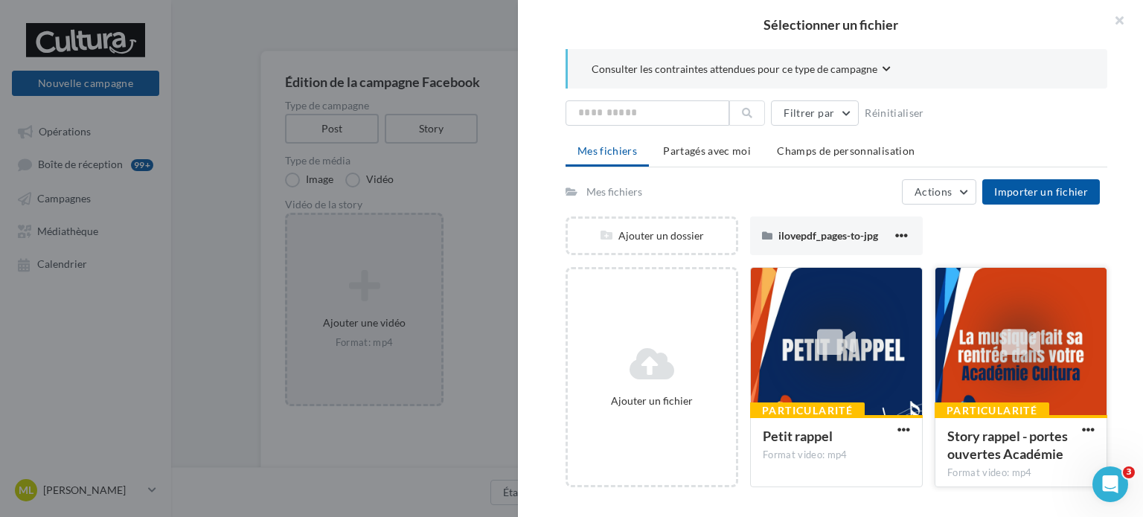
click at [1041, 354] on div at bounding box center [1021, 342] width 171 height 149
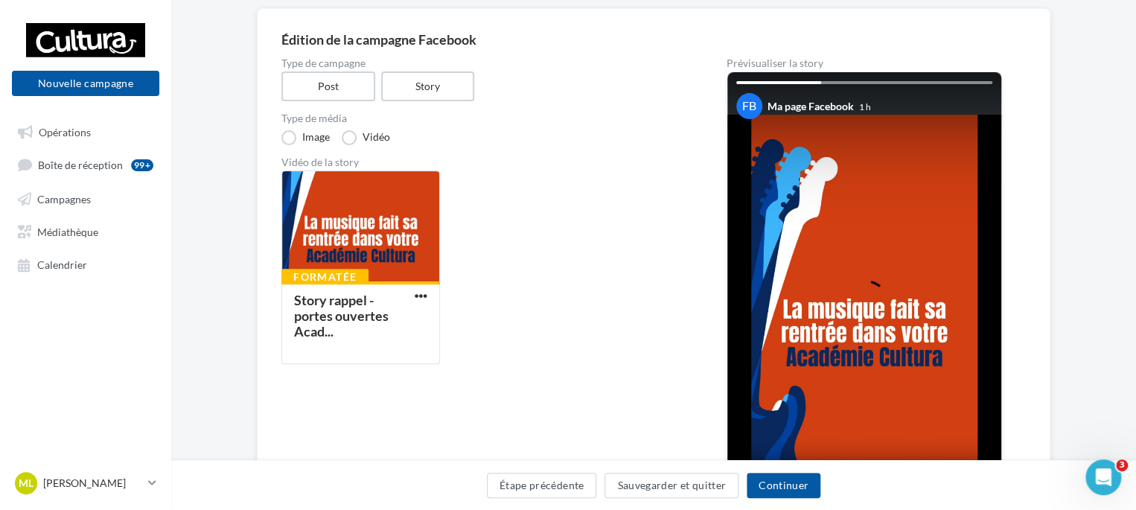
scroll to position [223, 0]
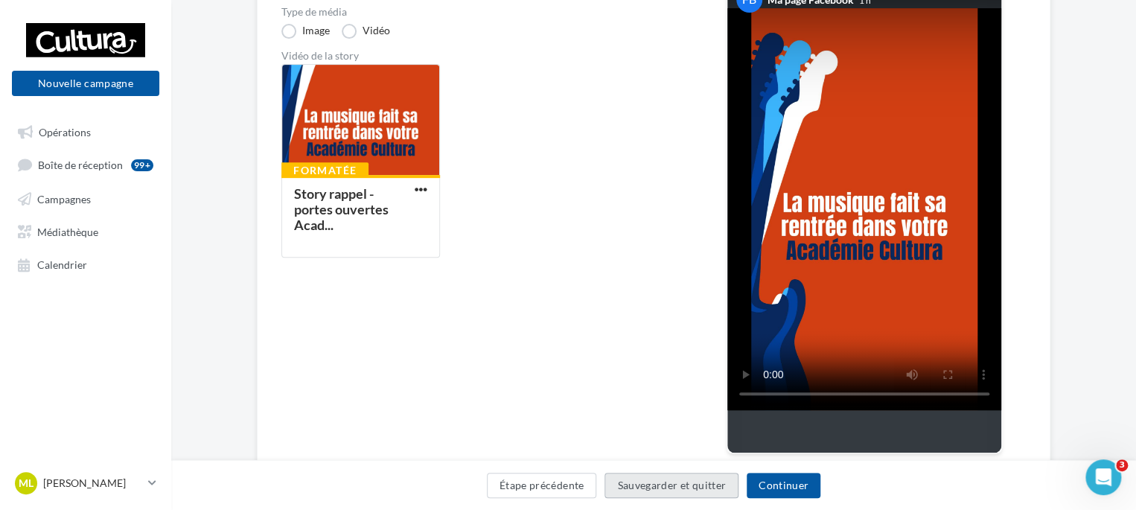
click at [674, 477] on button "Sauvegarder et quitter" at bounding box center [671, 485] width 134 height 25
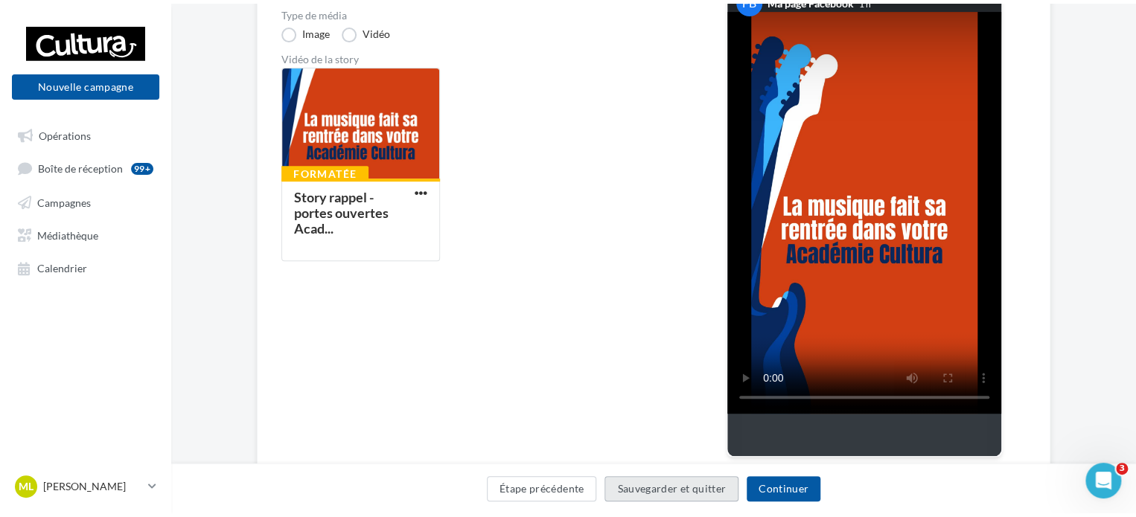
scroll to position [24, 0]
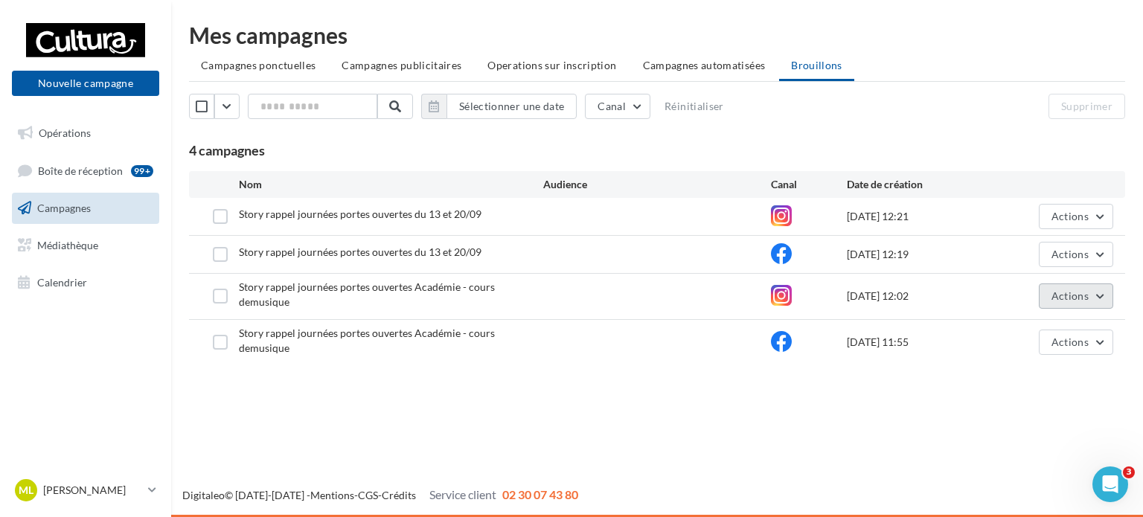
click at [1094, 290] on button "Actions" at bounding box center [1076, 296] width 74 height 25
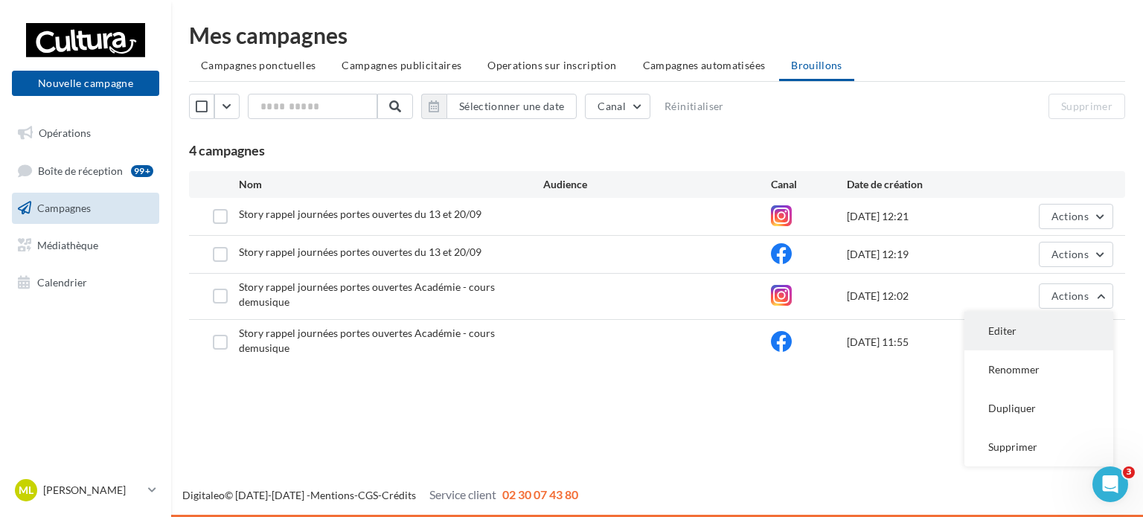
click at [1070, 315] on button "Editer" at bounding box center [1039, 331] width 149 height 39
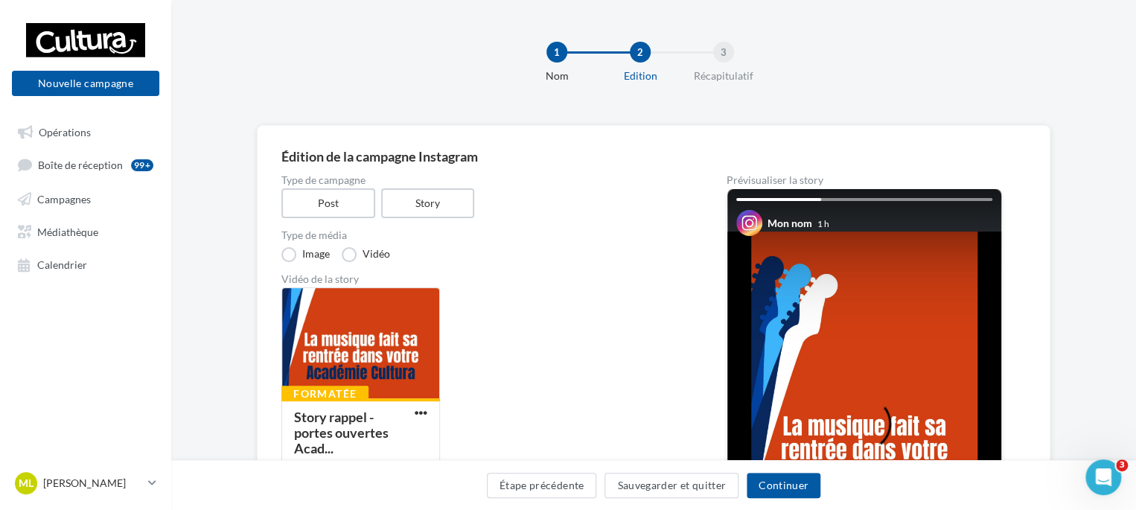
scroll to position [223, 0]
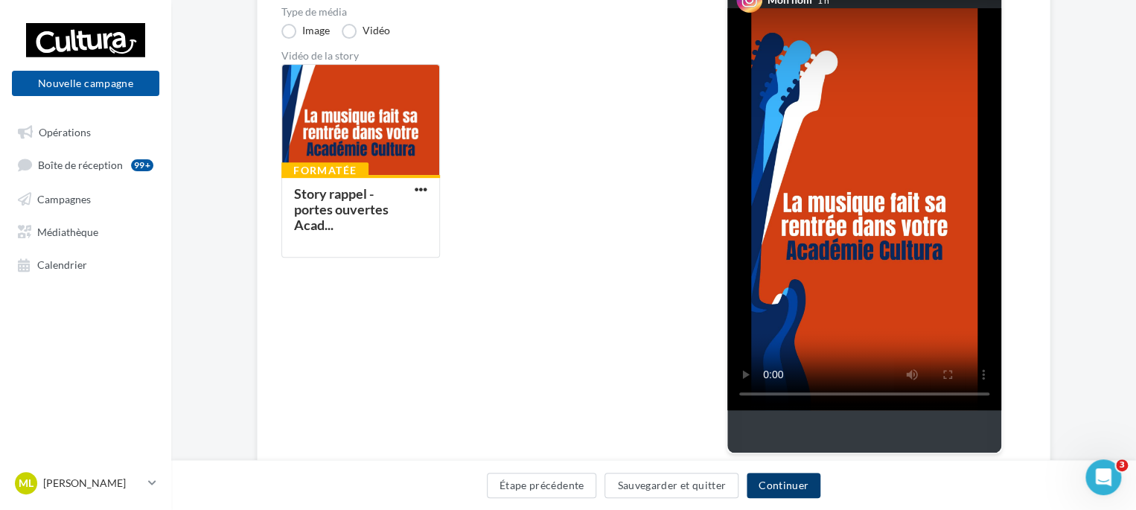
click at [783, 482] on button "Continuer" at bounding box center [783, 485] width 74 height 25
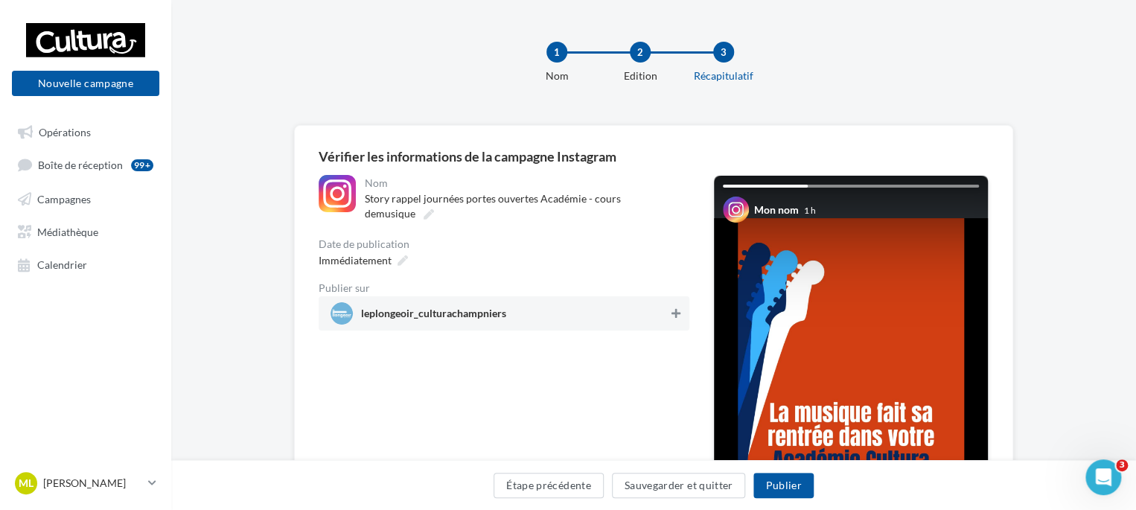
click at [671, 315] on icon at bounding box center [675, 313] width 9 height 10
click at [405, 266] on icon at bounding box center [402, 260] width 10 height 10
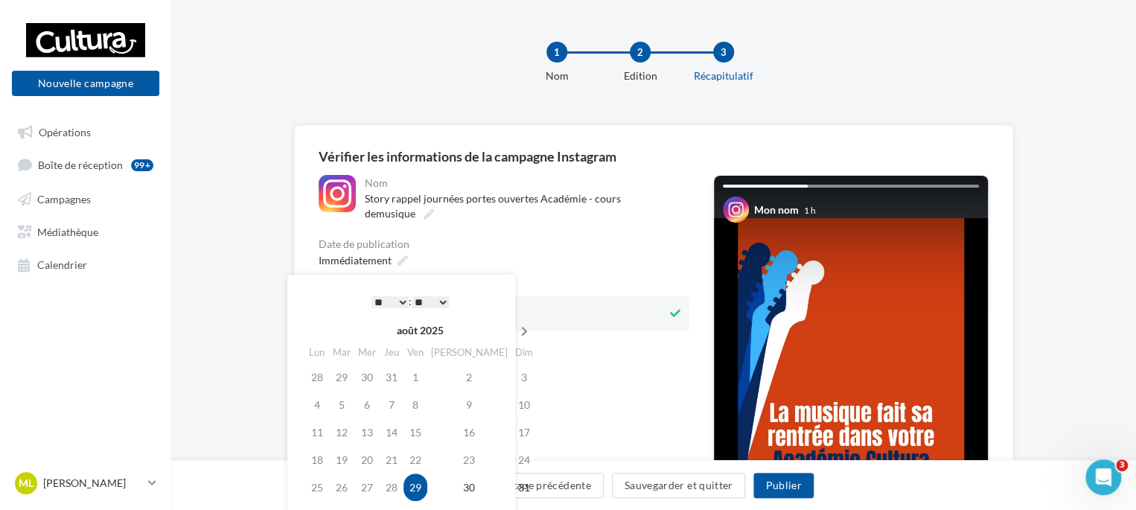
click at [515, 330] on icon at bounding box center [524, 331] width 19 height 10
click at [354, 413] on td "2" at bounding box center [343, 405] width 25 height 28
click at [398, 298] on select "* * * * * * * * * * ** ** ** ** ** ** ** ** ** ** ** ** ** **" at bounding box center [389, 302] width 37 height 12
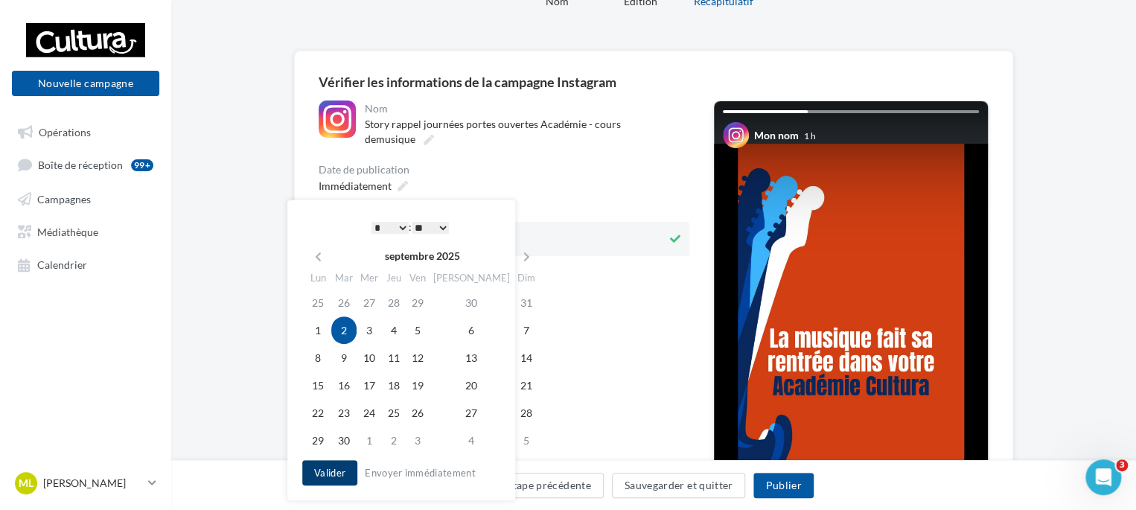
click at [336, 479] on button "Valider" at bounding box center [329, 472] width 55 height 25
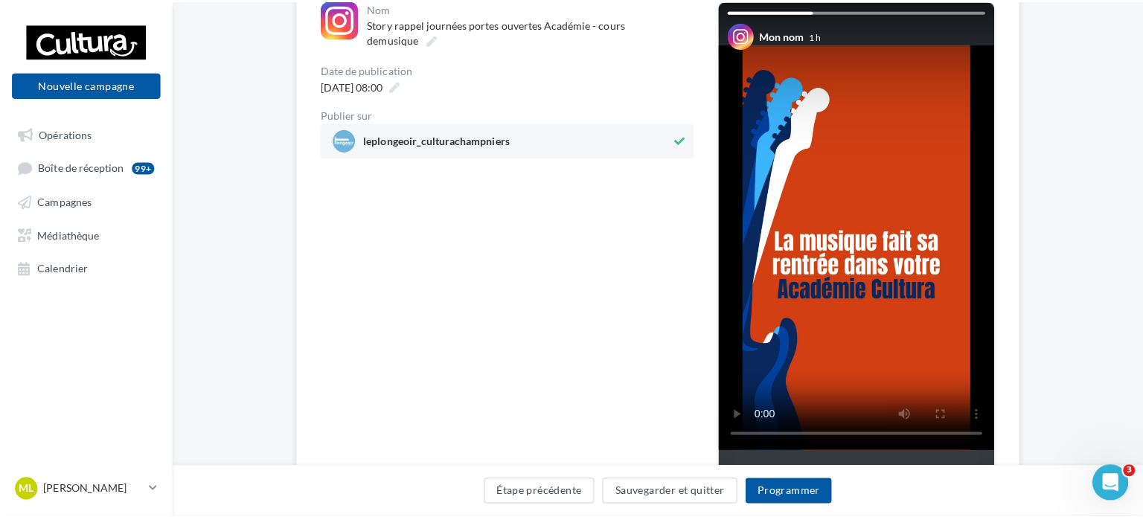
scroll to position [149, 0]
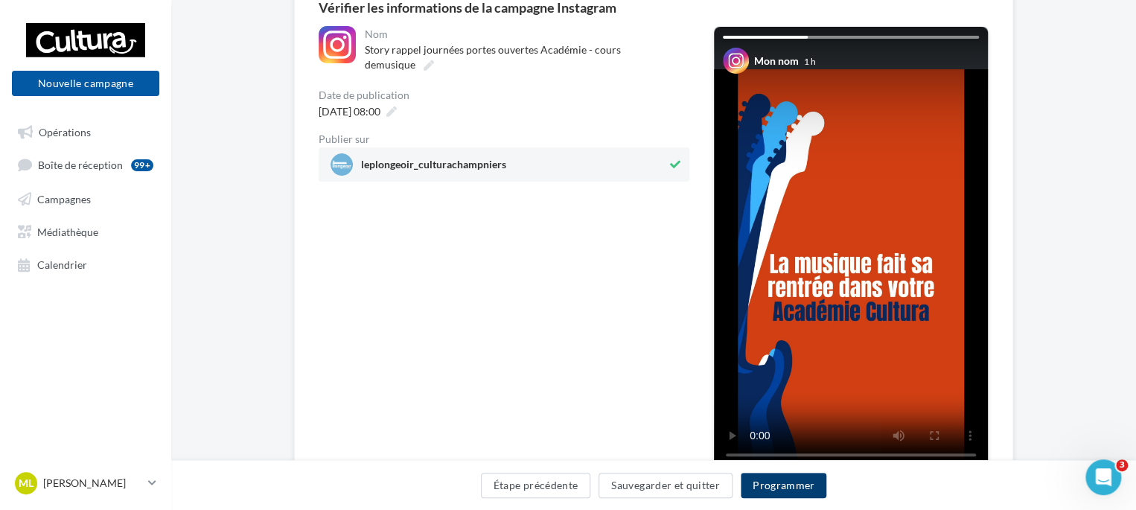
click at [808, 480] on button "Programmer" at bounding box center [784, 485] width 86 height 25
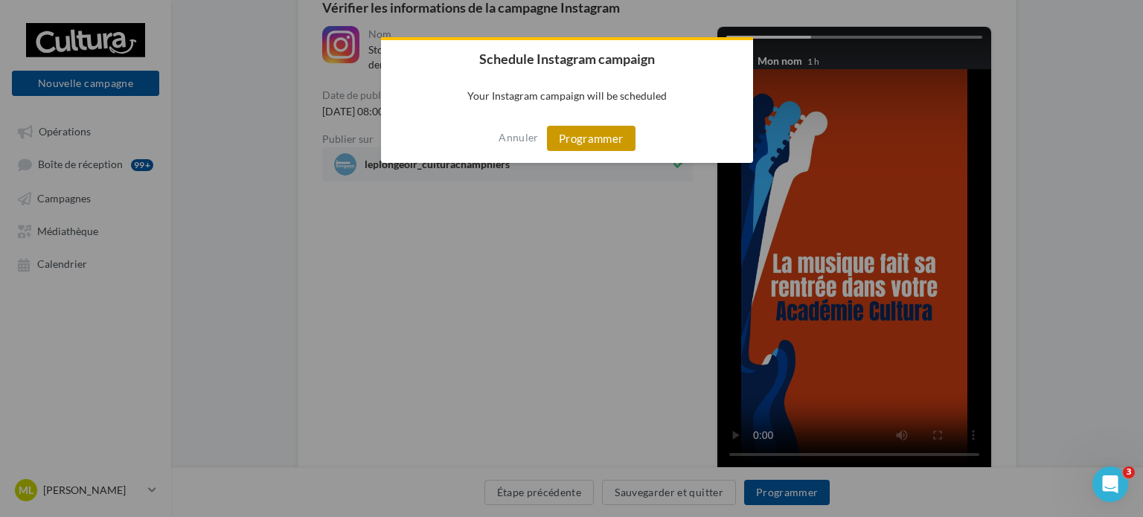
click at [581, 132] on button "Programmer" at bounding box center [591, 138] width 89 height 25
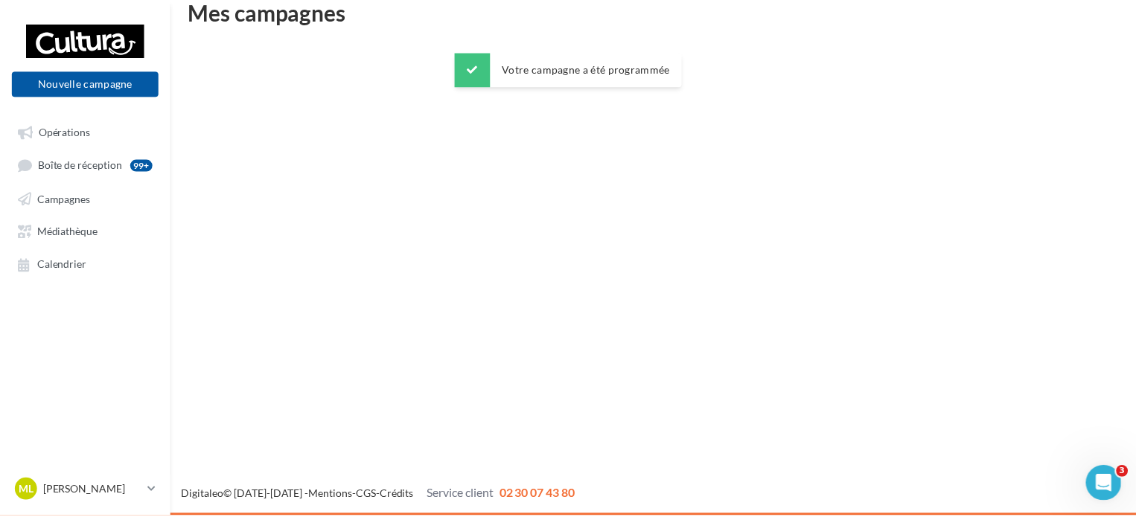
scroll to position [24, 0]
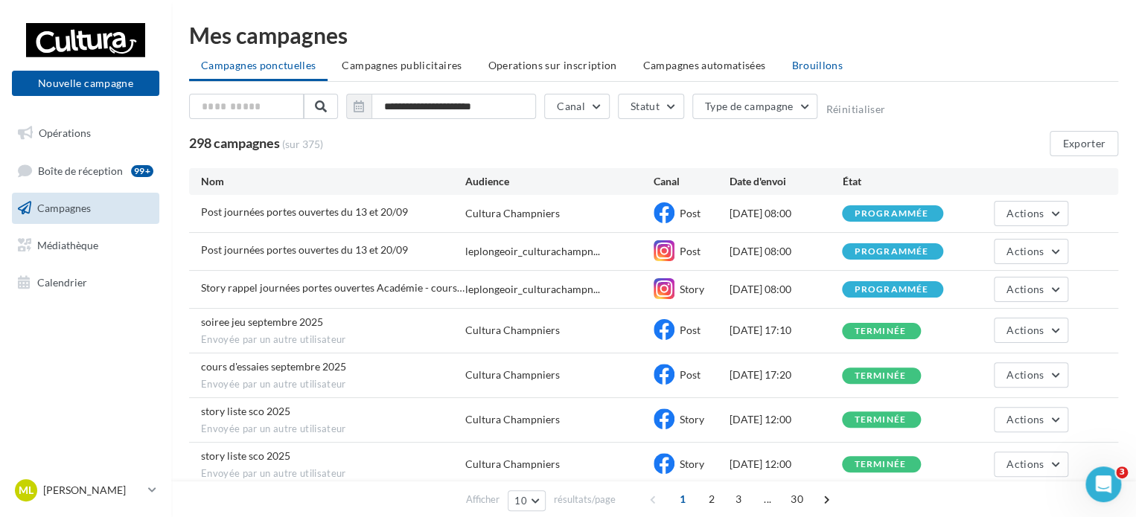
click at [827, 66] on span "Brouillons" at bounding box center [816, 65] width 51 height 13
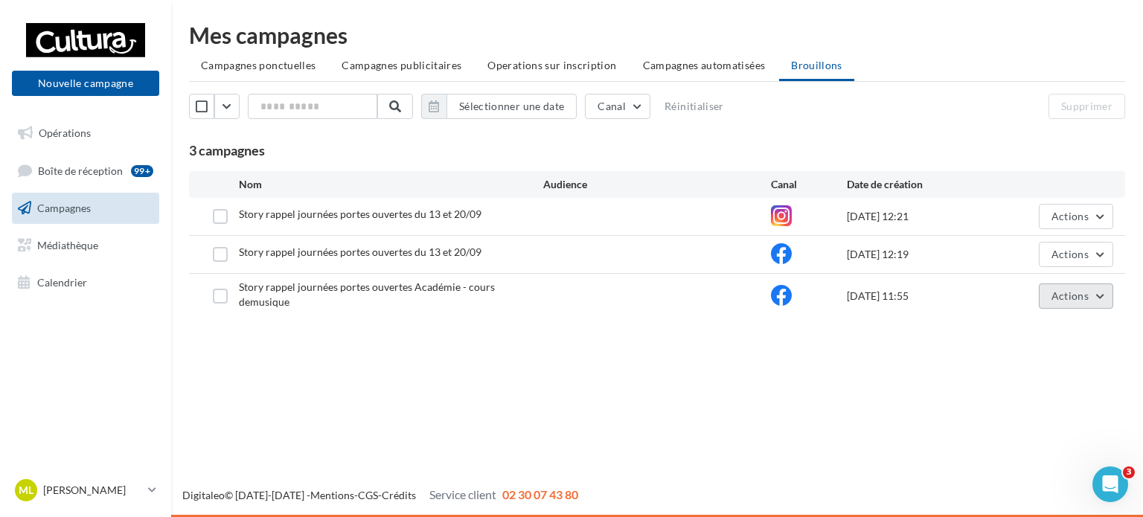
click at [1085, 297] on span "Actions" at bounding box center [1070, 296] width 37 height 13
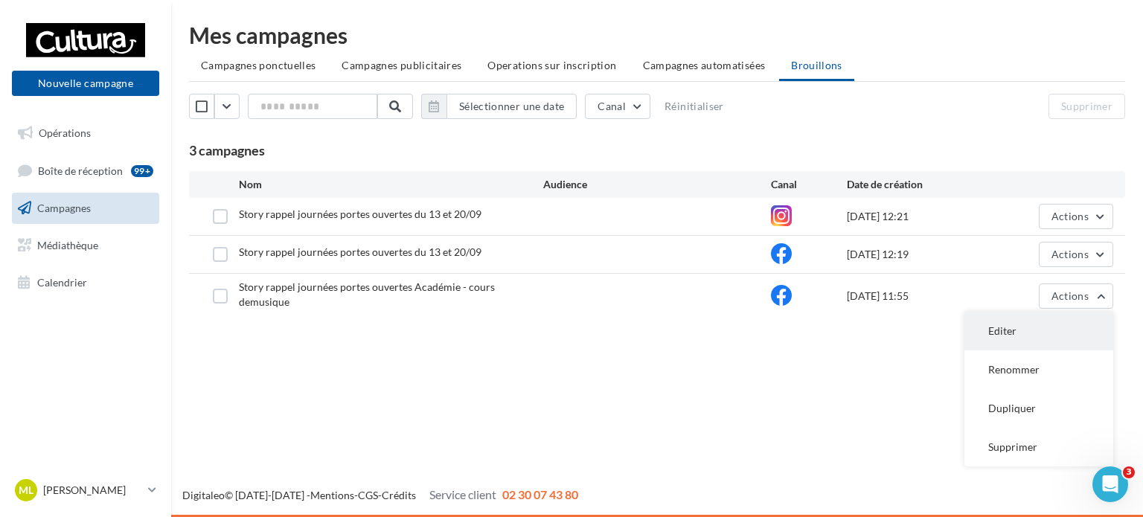
click at [1064, 326] on button "Editer" at bounding box center [1039, 331] width 149 height 39
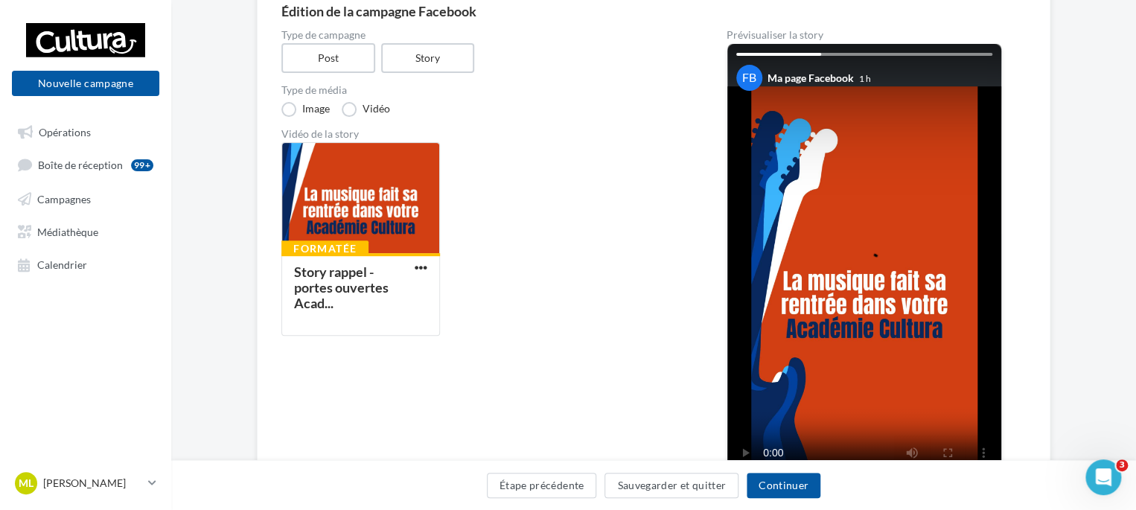
scroll to position [149, 0]
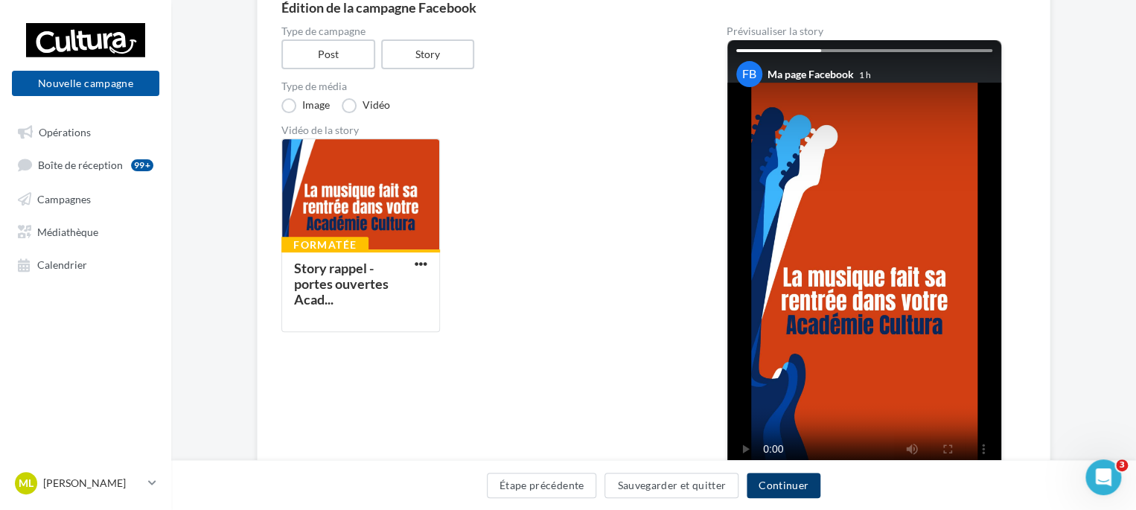
click at [802, 487] on button "Continuer" at bounding box center [783, 485] width 74 height 25
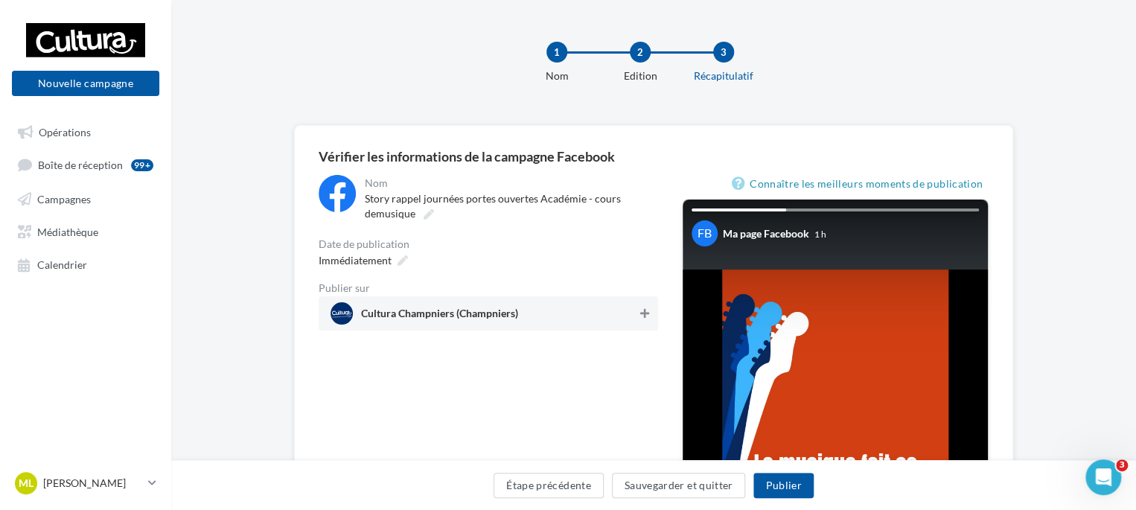
click at [639, 306] on button at bounding box center [644, 313] width 15 height 18
click at [393, 260] on div "Immédiatement" at bounding box center [362, 260] width 98 height 22
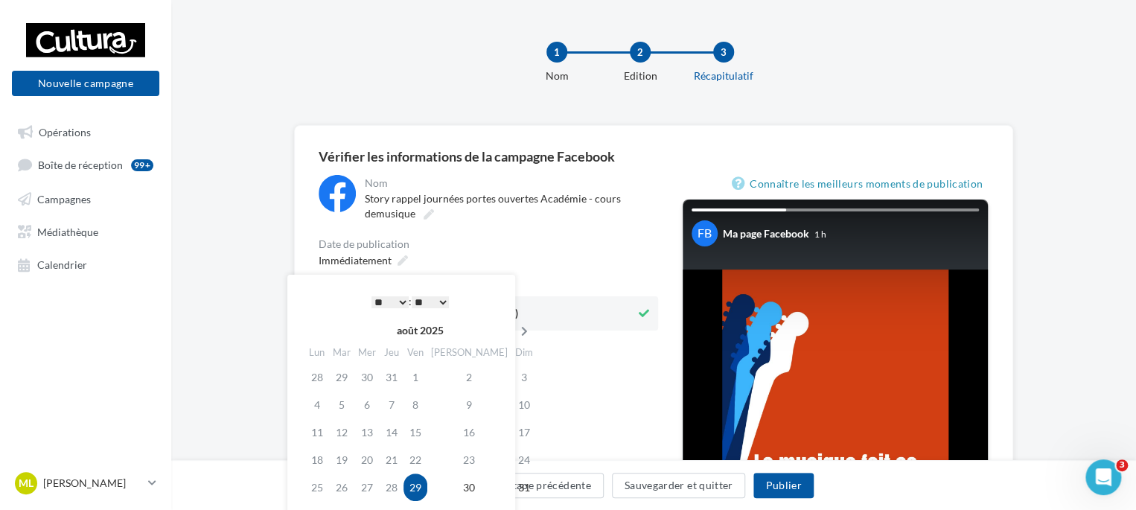
click at [515, 333] on icon at bounding box center [524, 331] width 19 height 10
click at [345, 403] on td "2" at bounding box center [343, 405] width 25 height 28
click at [404, 303] on select "* * * * * * * * * * ** ** ** ** ** ** ** ** ** ** ** ** ** **" at bounding box center [389, 302] width 37 height 12
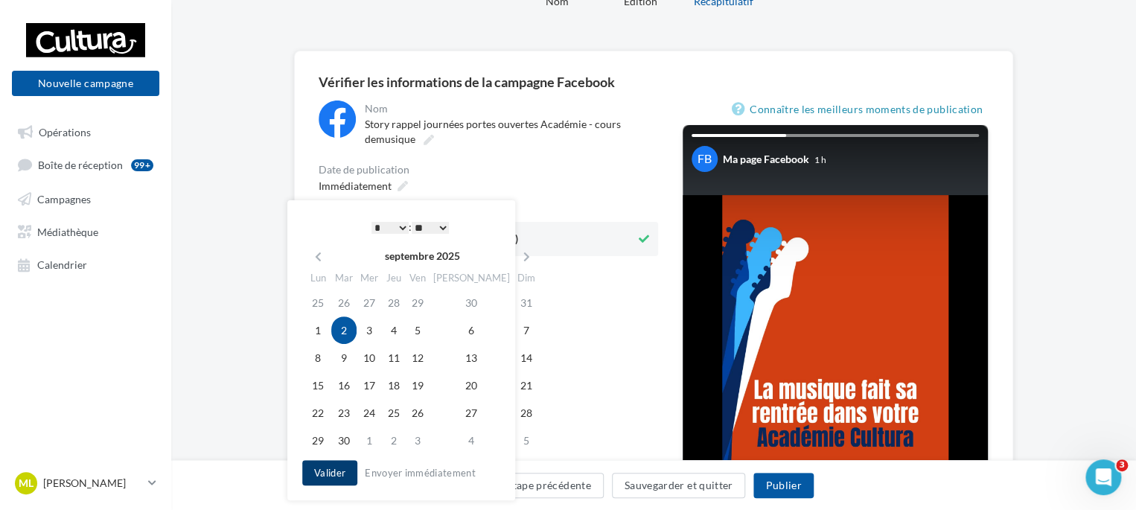
click at [319, 475] on button "Valider" at bounding box center [329, 472] width 55 height 25
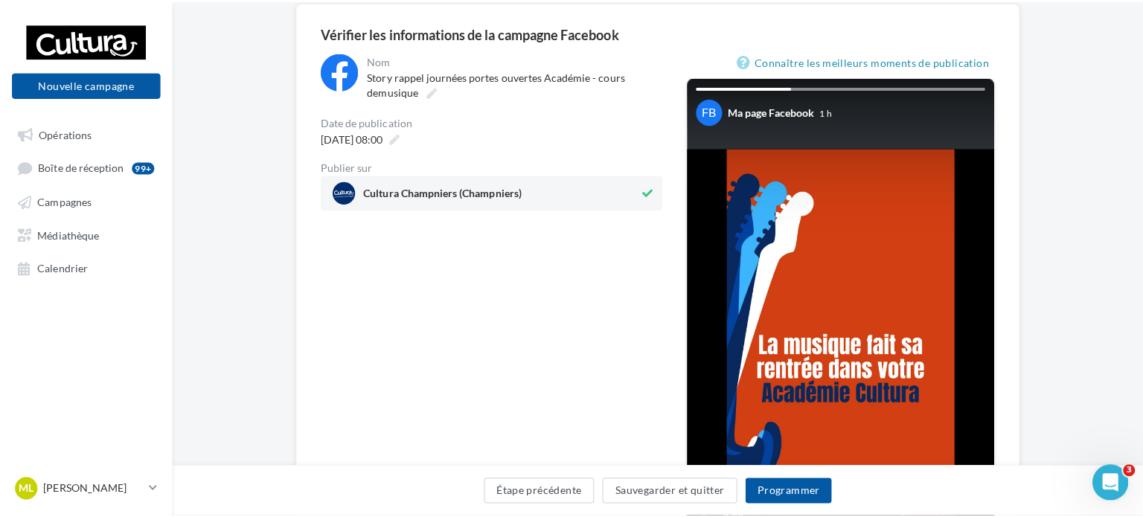
scroll to position [149, 0]
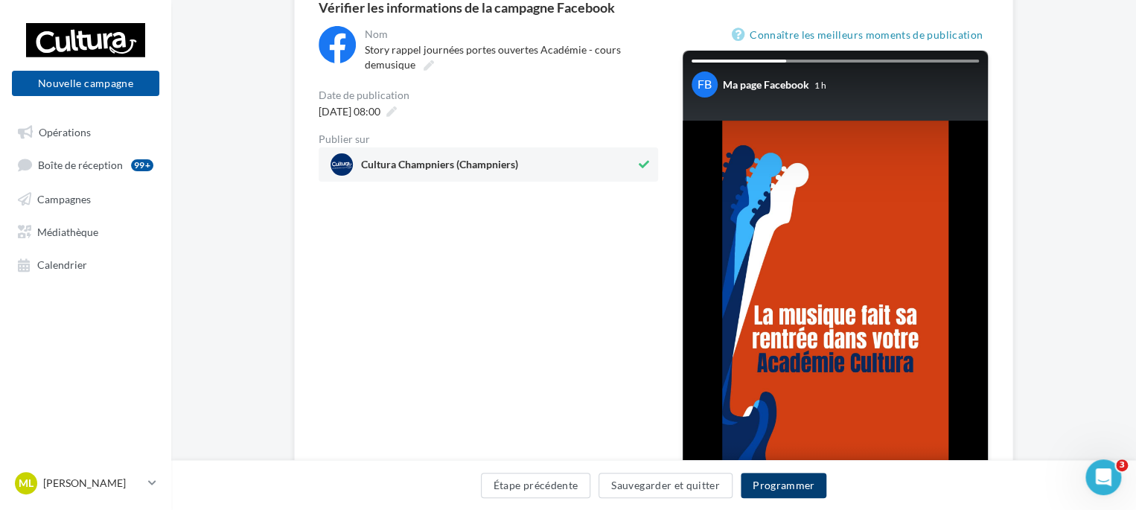
click at [797, 490] on button "Programmer" at bounding box center [784, 485] width 86 height 25
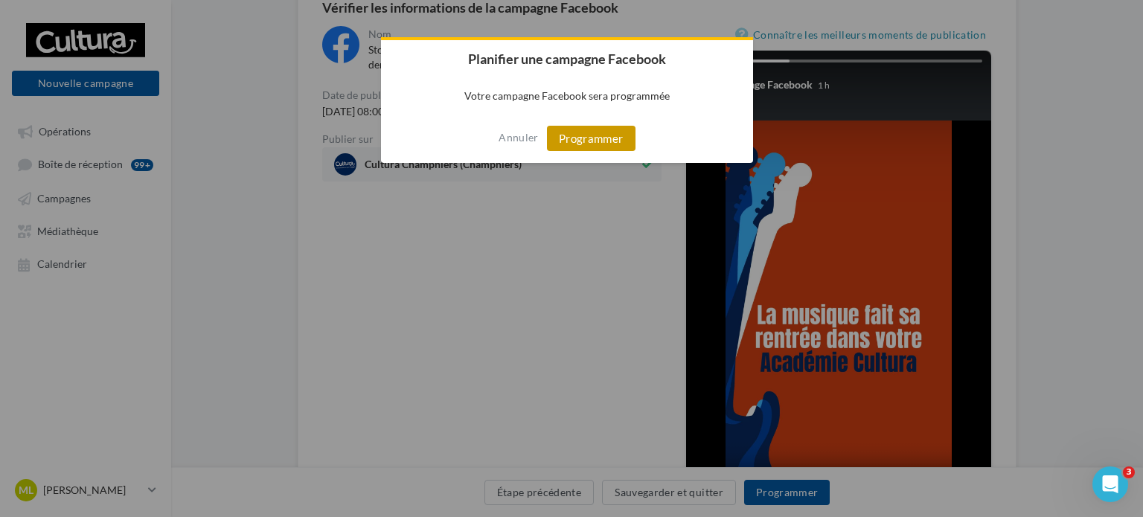
click at [607, 129] on button "Programmer" at bounding box center [591, 138] width 89 height 25
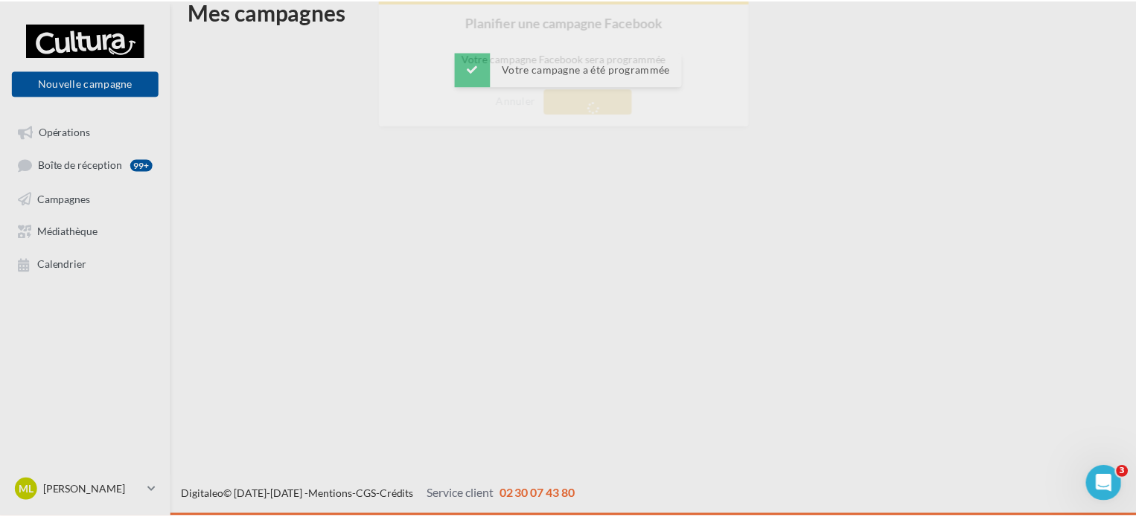
scroll to position [24, 0]
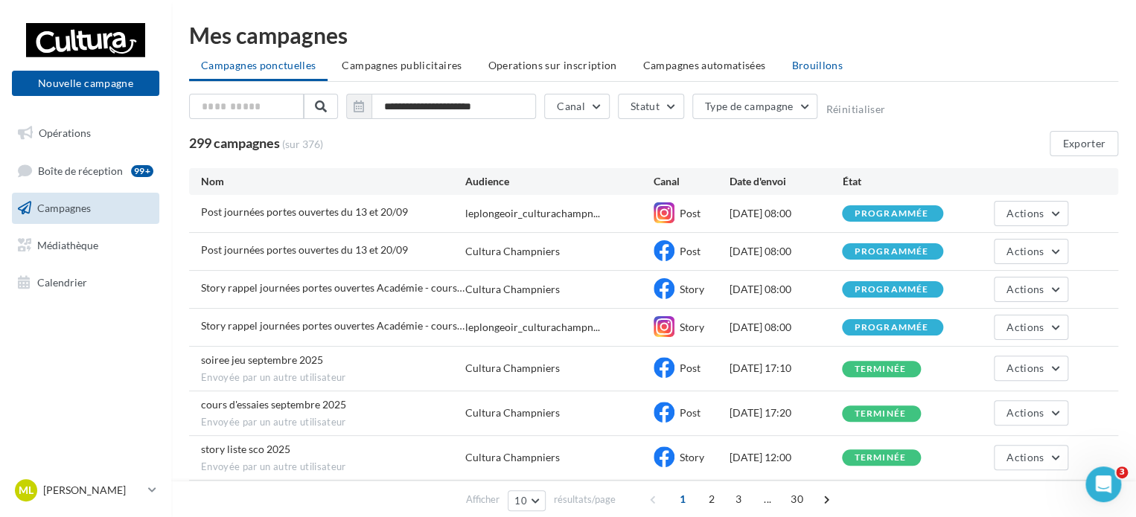
click at [811, 69] on span "Brouillons" at bounding box center [816, 65] width 51 height 13
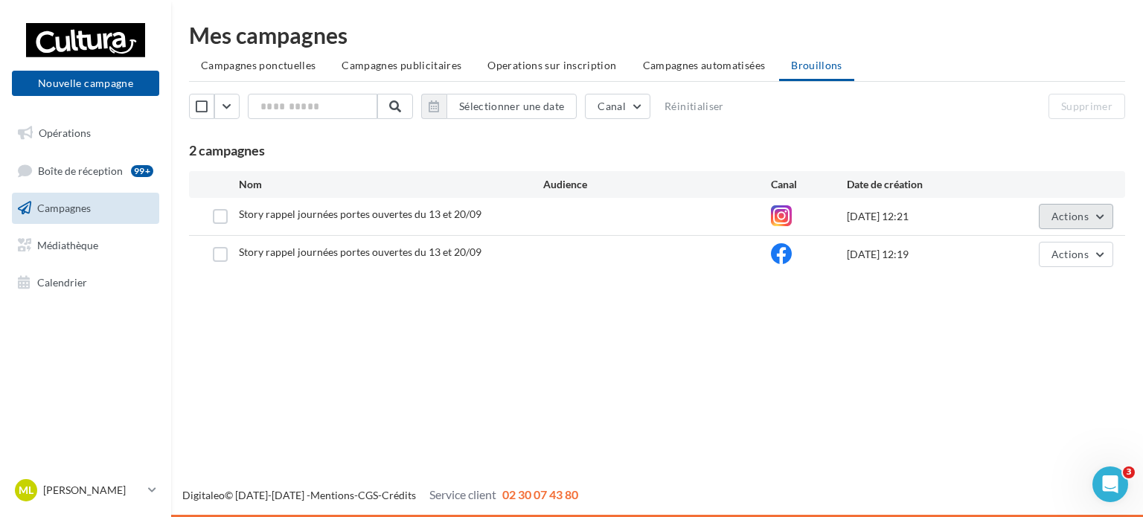
click at [1093, 219] on button "Actions" at bounding box center [1076, 216] width 74 height 25
click at [1051, 255] on button "Editer" at bounding box center [1039, 251] width 149 height 39
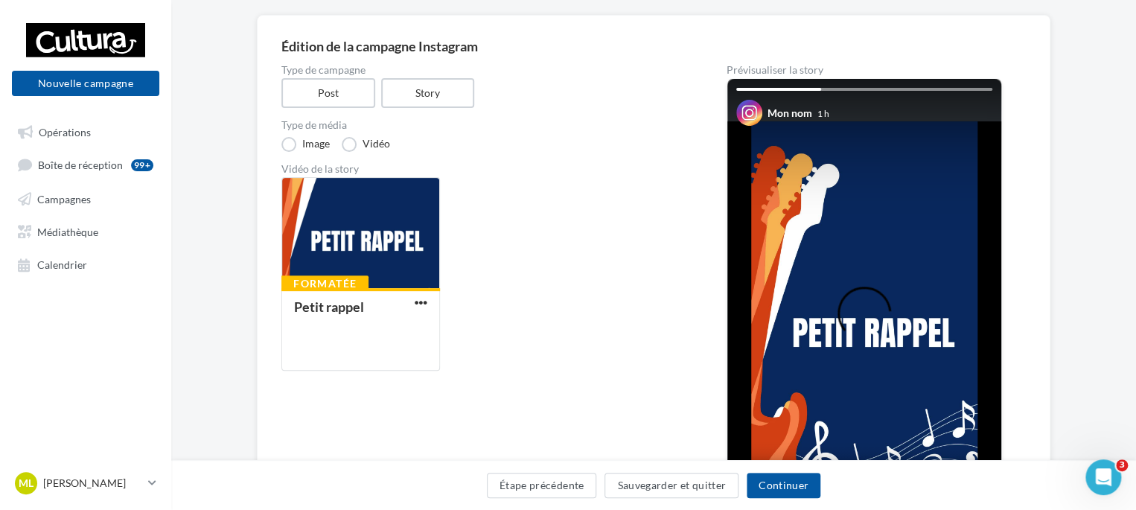
scroll to position [74, 0]
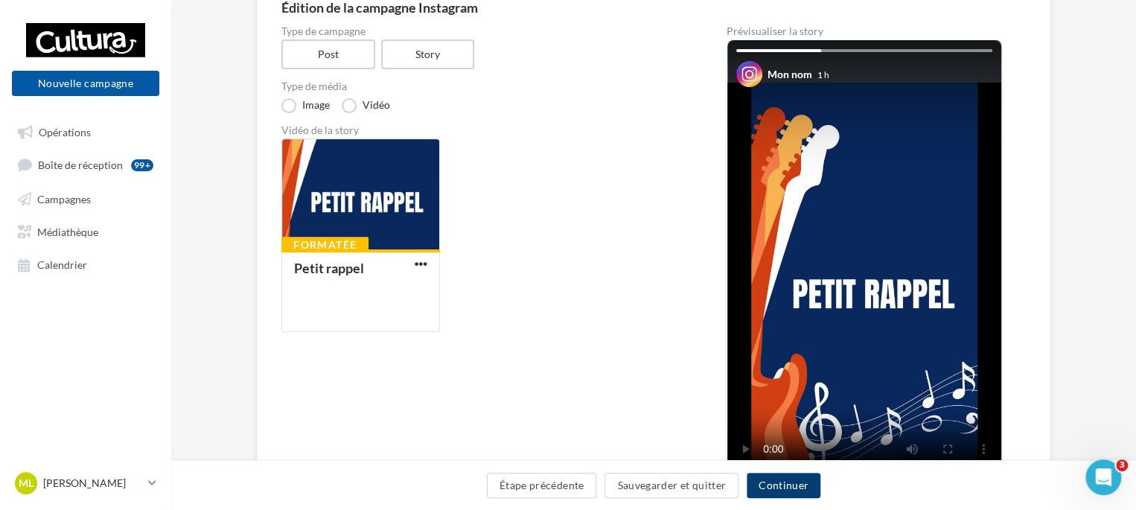
click at [779, 477] on button "Continuer" at bounding box center [783, 485] width 74 height 25
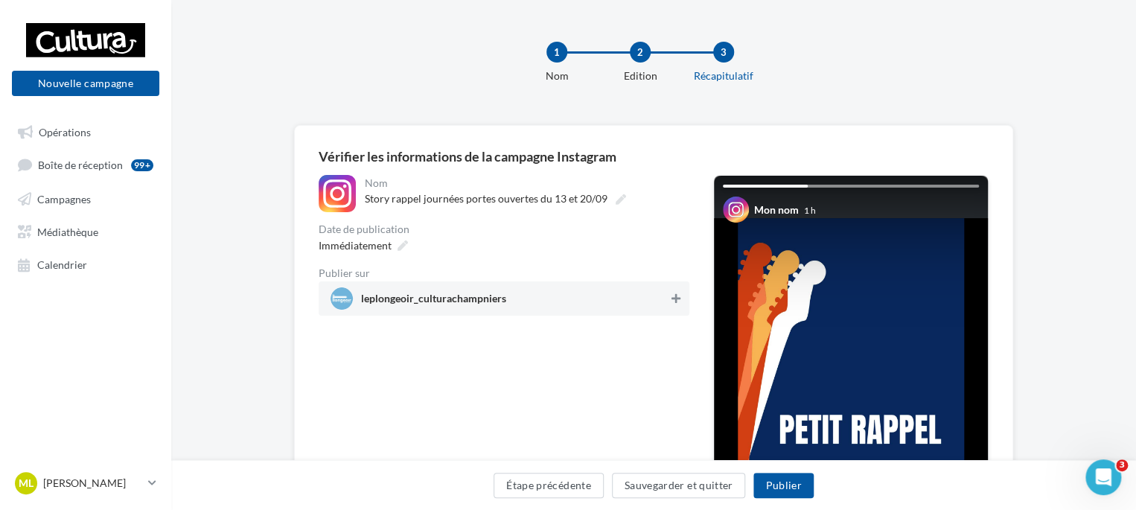
click at [674, 303] on icon at bounding box center [675, 298] width 9 height 10
click at [394, 252] on div "Immédiatement" at bounding box center [362, 245] width 98 height 22
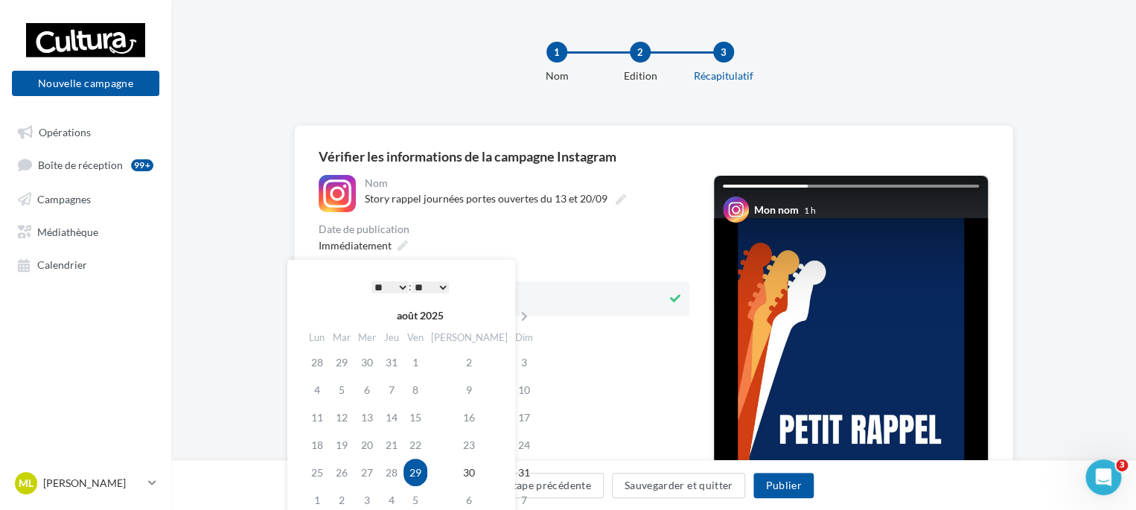
click at [398, 287] on select "* * * * * * * * * * ** ** ** ** ** ** ** ** ** ** ** ** ** **" at bounding box center [389, 287] width 37 height 12
click at [515, 319] on icon at bounding box center [524, 316] width 19 height 10
click at [421, 415] on td "12" at bounding box center [418, 417] width 24 height 28
click at [398, 294] on div "* * * * * * * * * * ** ** ** ** ** ** ** ** ** ** ** ** ** ** : ** ** ** ** ** …" at bounding box center [410, 286] width 150 height 22
click at [401, 288] on select "* * * * * * * * * * ** ** ** ** ** ** ** ** ** ** ** ** ** **" at bounding box center [389, 287] width 37 height 12
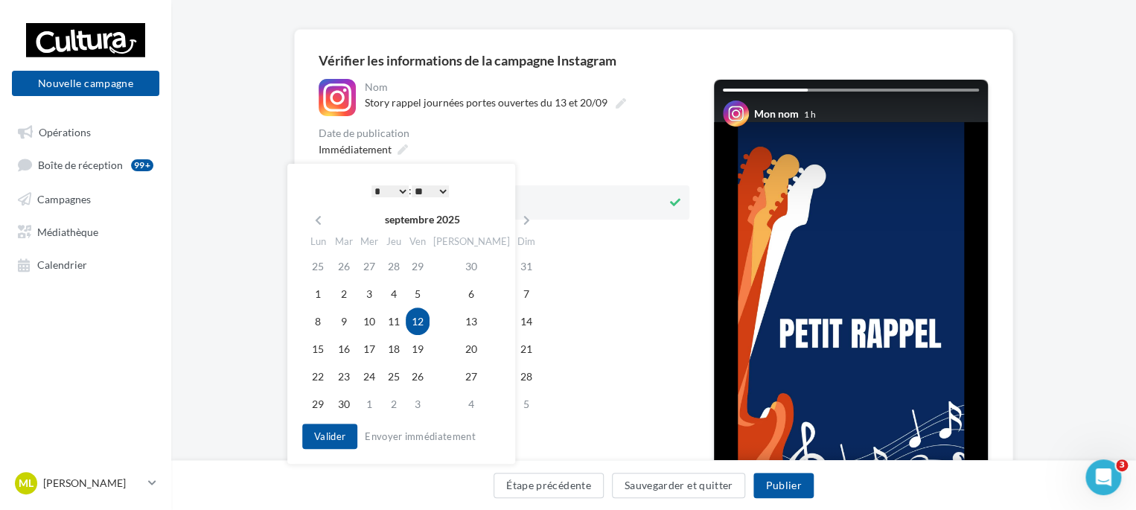
scroll to position [149, 0]
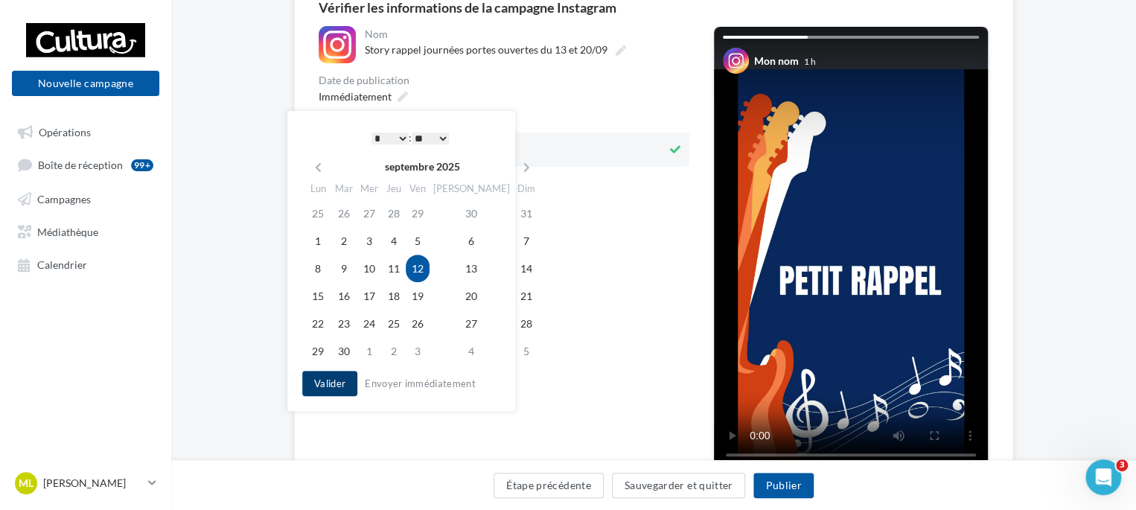
click at [339, 386] on button "Valider" at bounding box center [329, 383] width 55 height 25
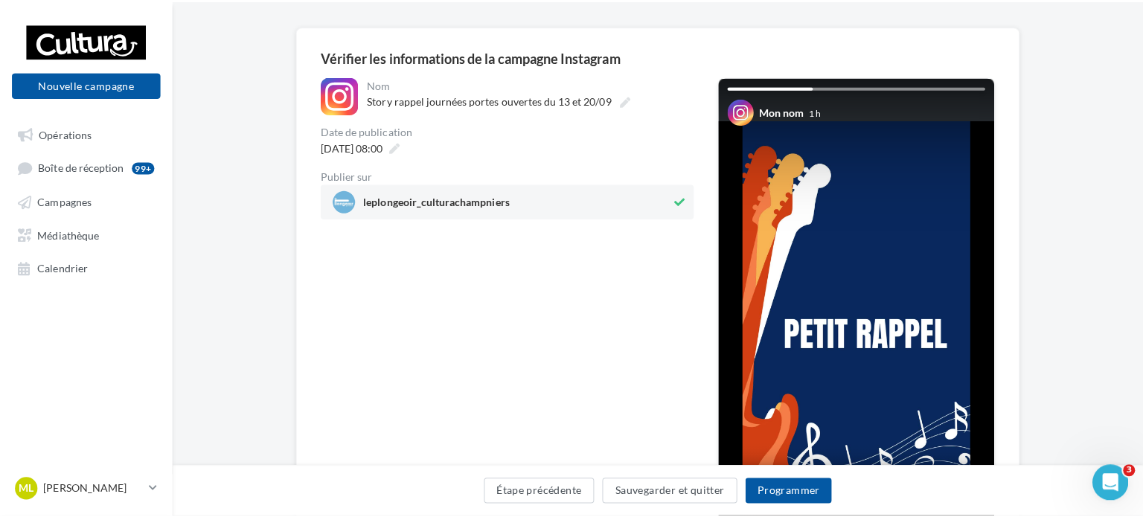
scroll to position [74, 0]
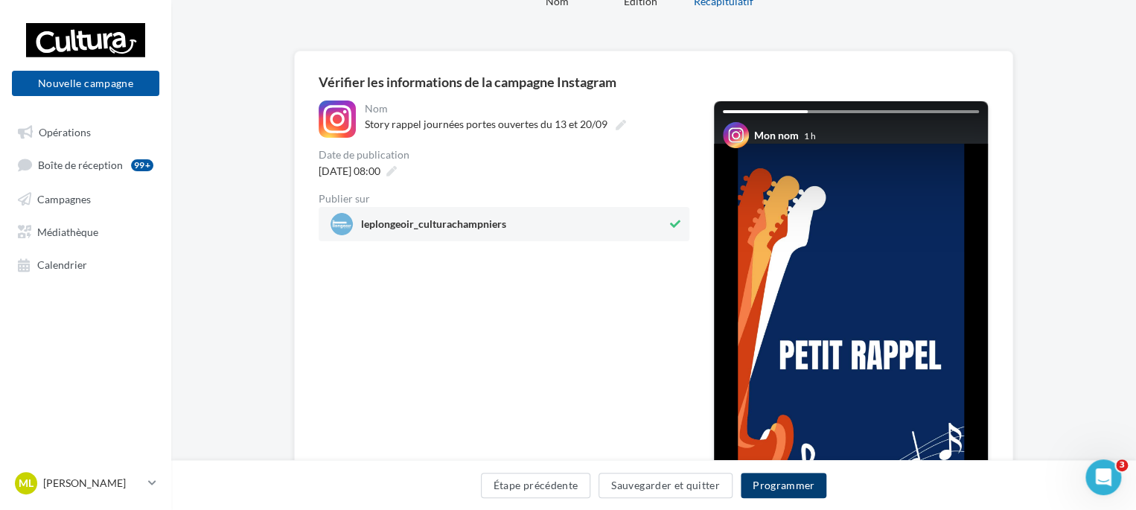
click at [801, 480] on button "Programmer" at bounding box center [784, 485] width 86 height 25
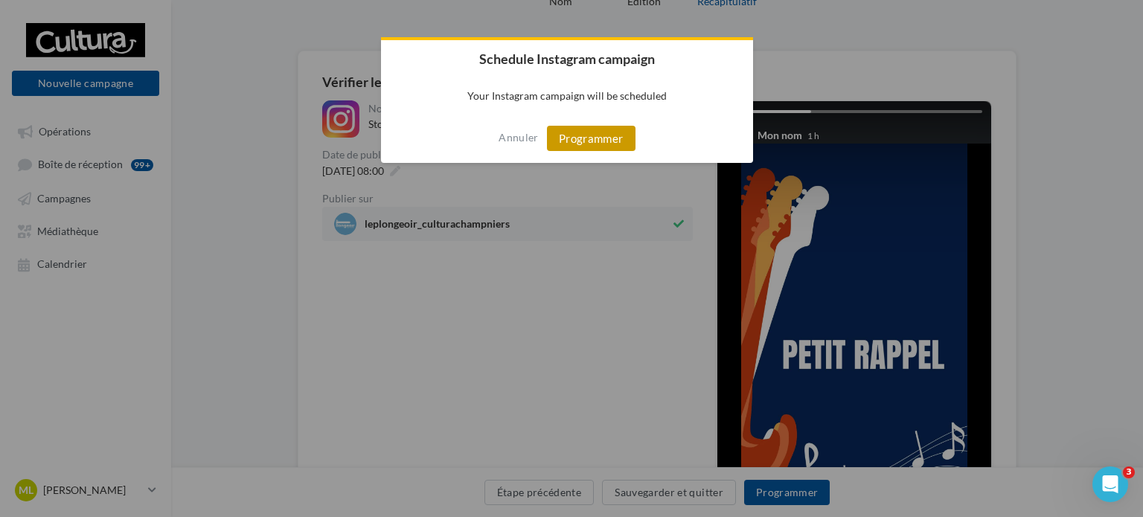
click at [607, 138] on button "Programmer" at bounding box center [591, 138] width 89 height 25
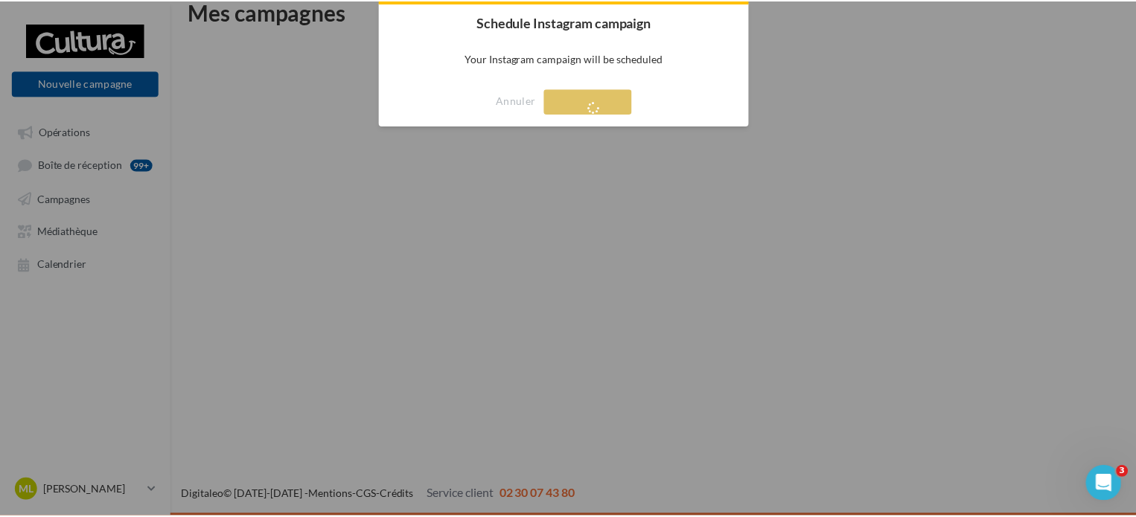
scroll to position [24, 0]
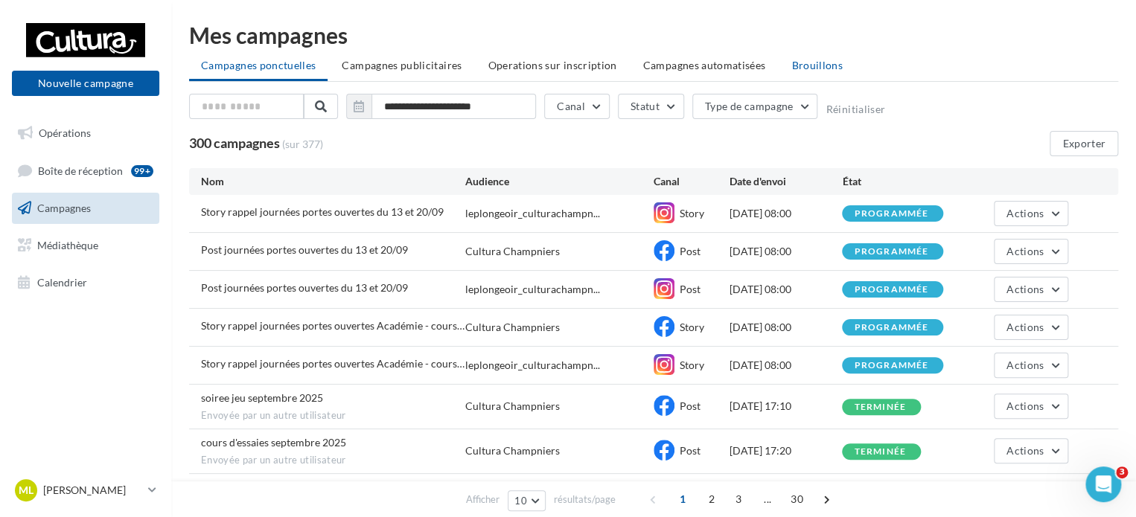
click at [820, 73] on li "Brouillons" at bounding box center [816, 65] width 75 height 27
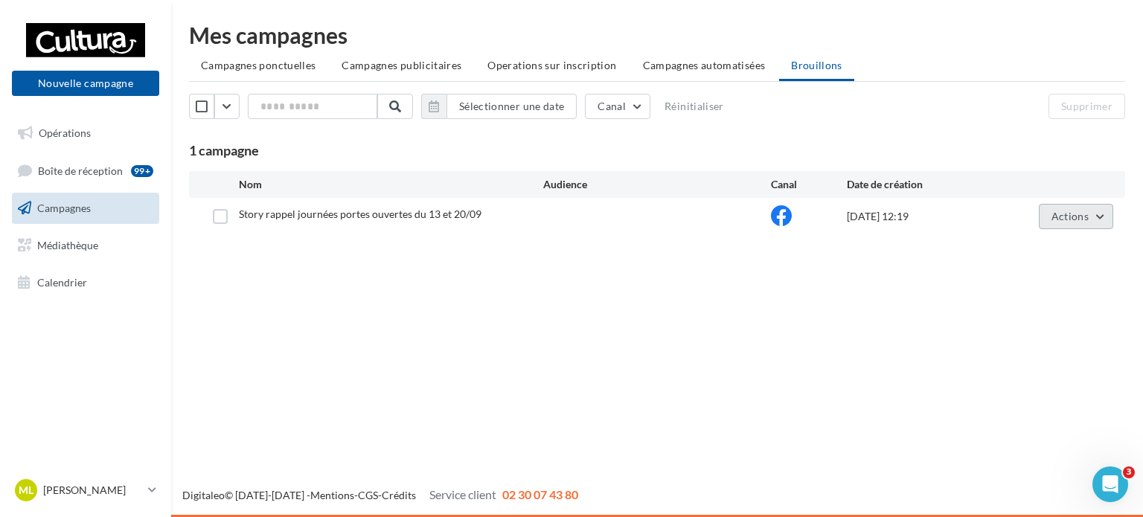
click at [1094, 209] on button "Actions" at bounding box center [1076, 216] width 74 height 25
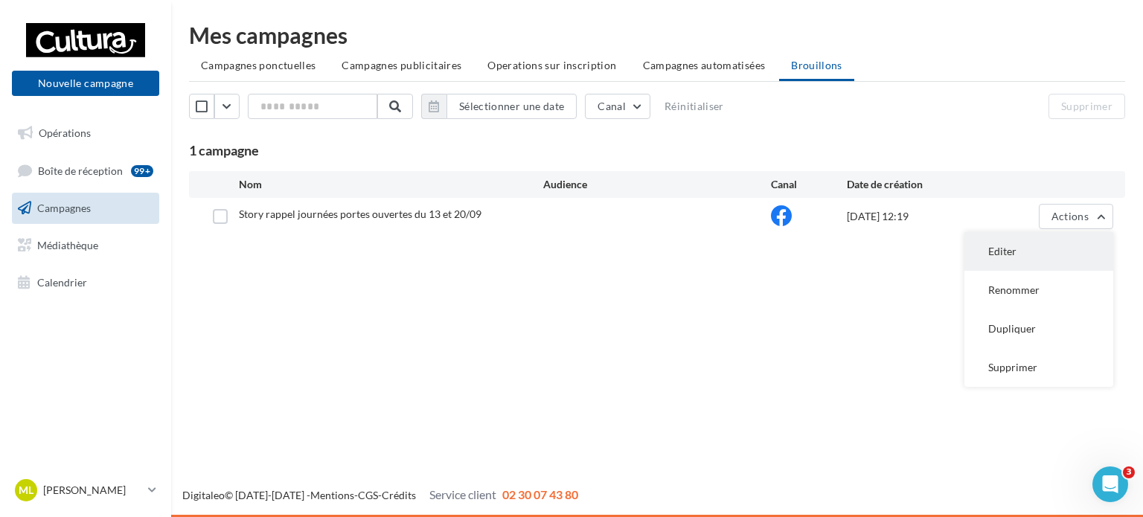
click at [1047, 257] on button "Editer" at bounding box center [1039, 251] width 149 height 39
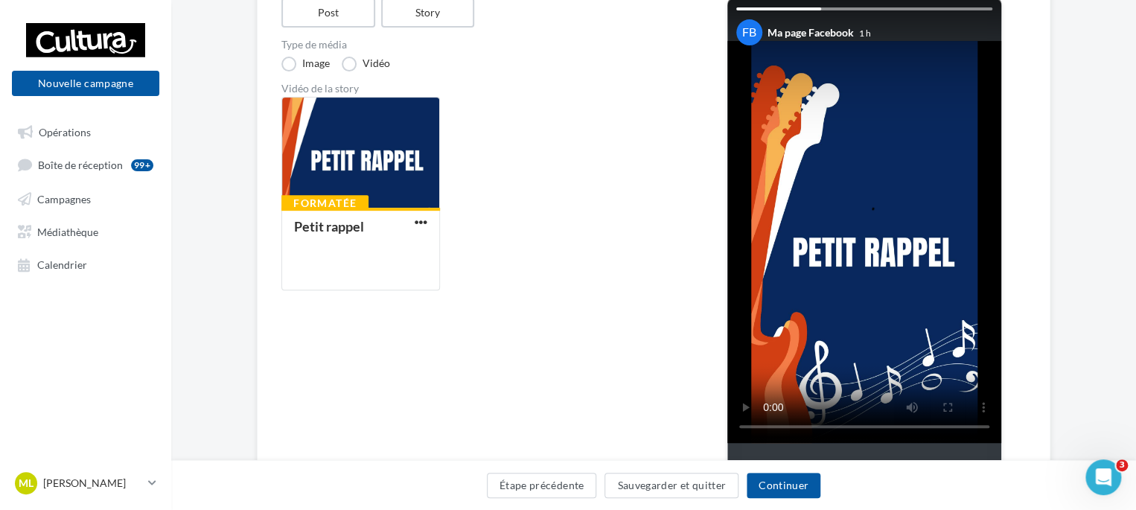
scroll to position [223, 0]
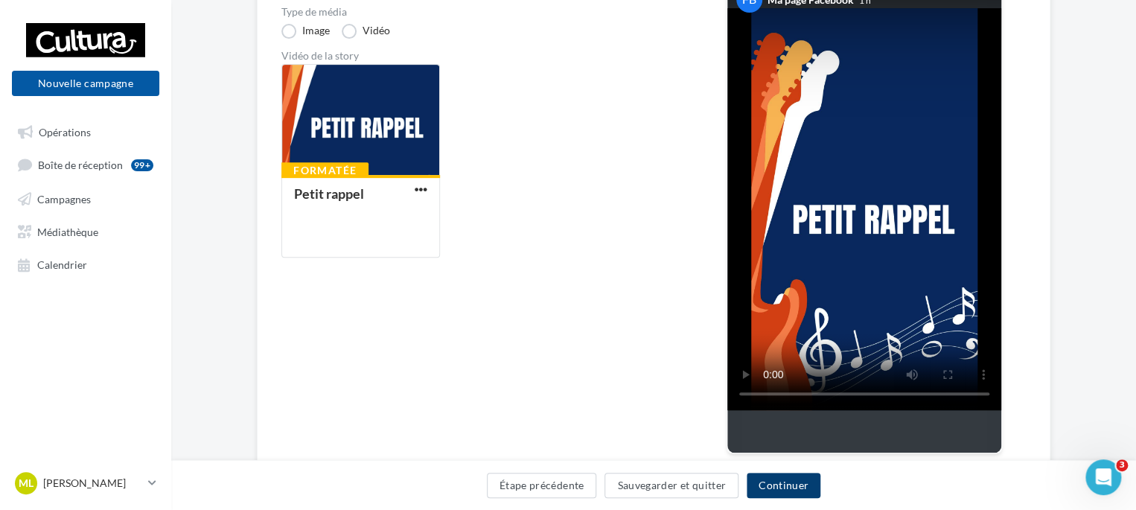
click at [802, 488] on button "Continuer" at bounding box center [783, 485] width 74 height 25
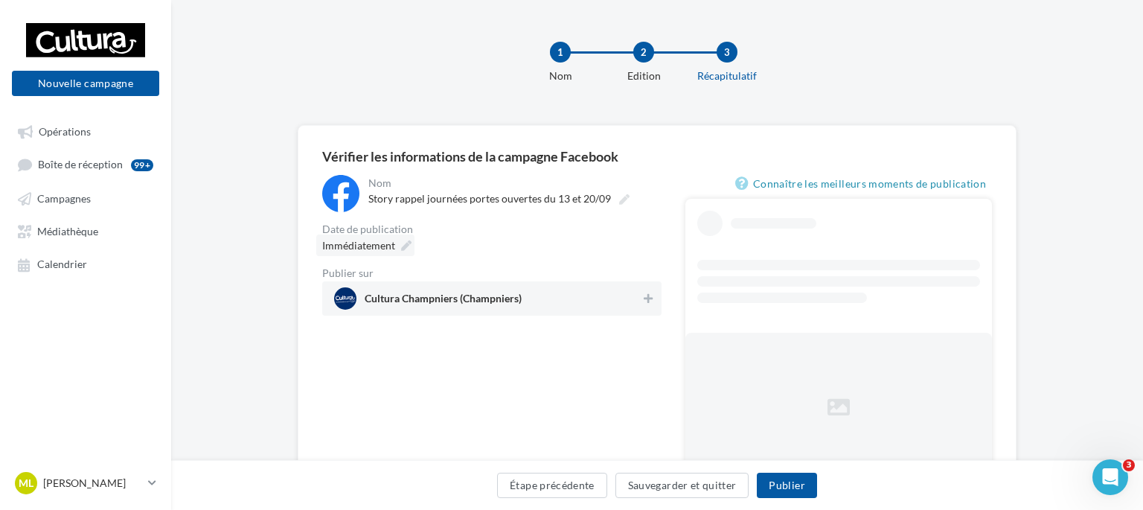
click at [399, 150] on div "Vérifier les informations de la campagne Facebook" at bounding box center [657, 156] width 670 height 13
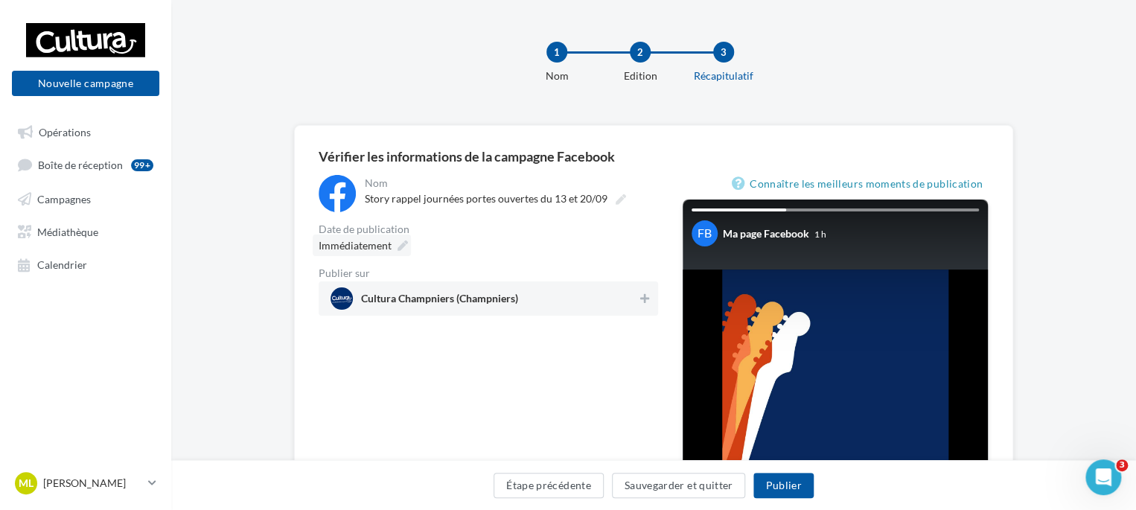
click at [400, 240] on icon at bounding box center [402, 245] width 10 height 10
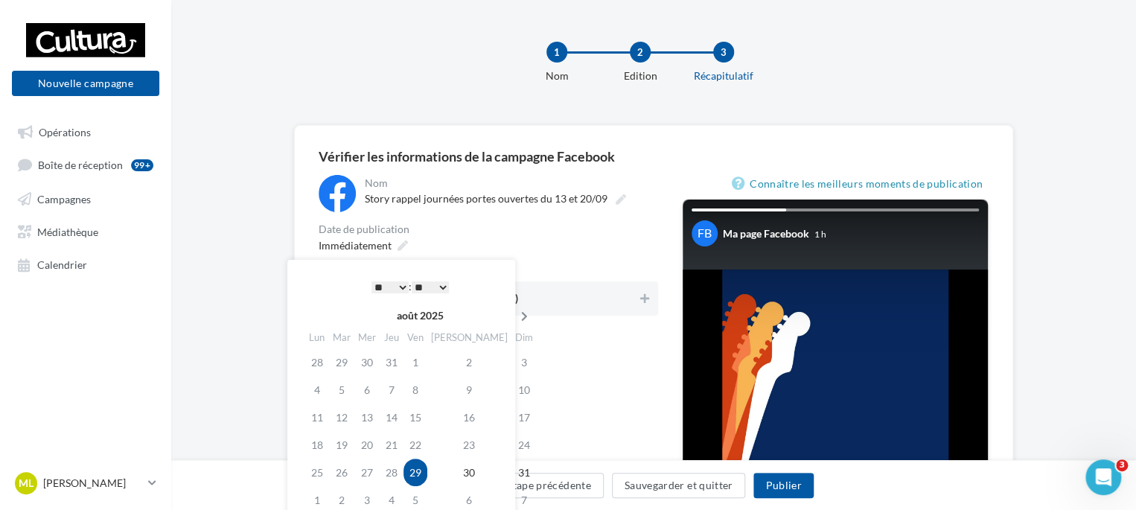
click at [515, 314] on icon at bounding box center [524, 316] width 19 height 10
click at [425, 417] on td "12" at bounding box center [418, 417] width 24 height 28
click at [403, 290] on select "* * * * * * * * * * ** ** ** ** ** ** ** ** ** ** ** ** ** **" at bounding box center [389, 287] width 37 height 12
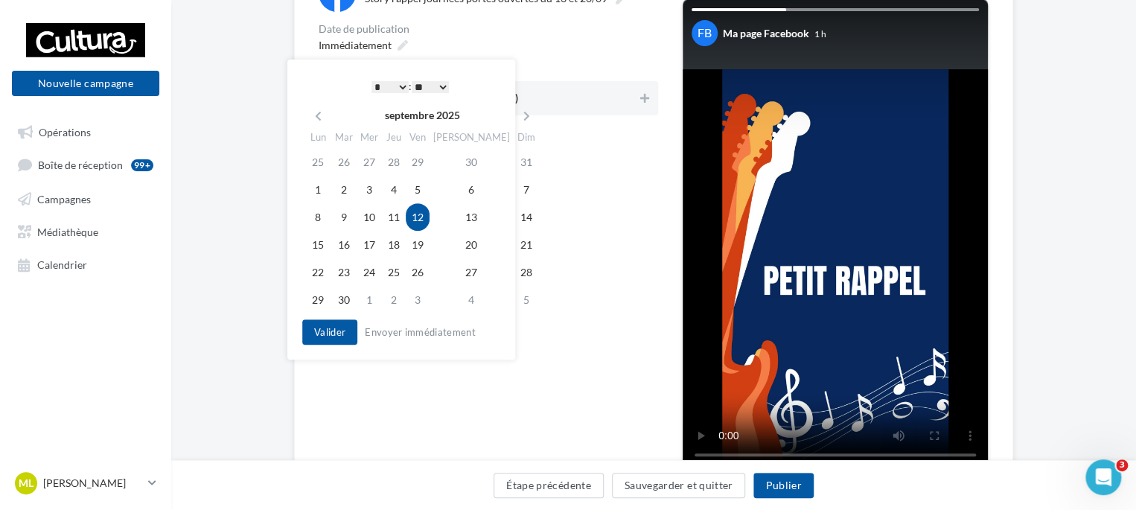
scroll to position [223, 0]
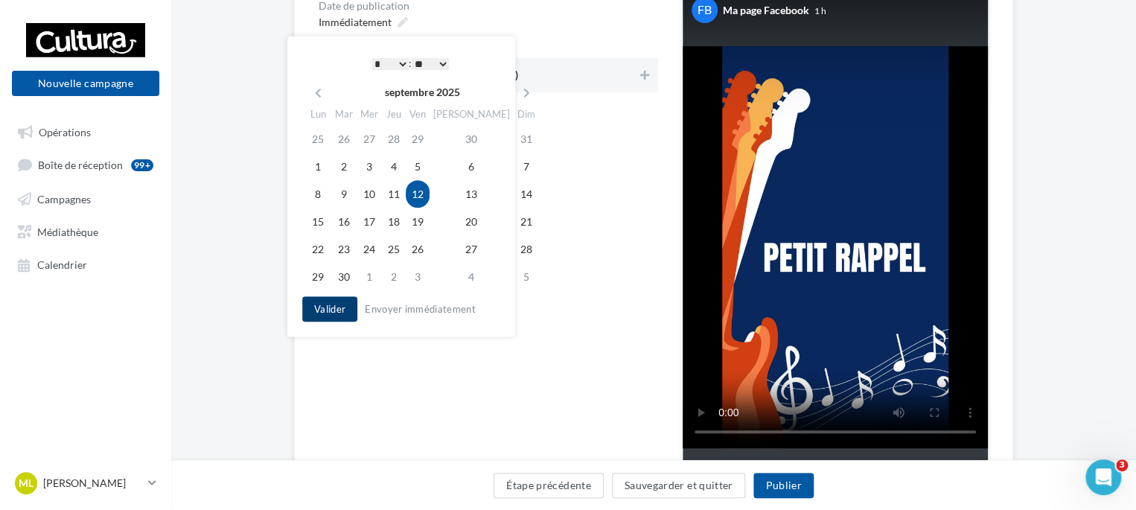
click at [329, 309] on button "Valider" at bounding box center [329, 308] width 55 height 25
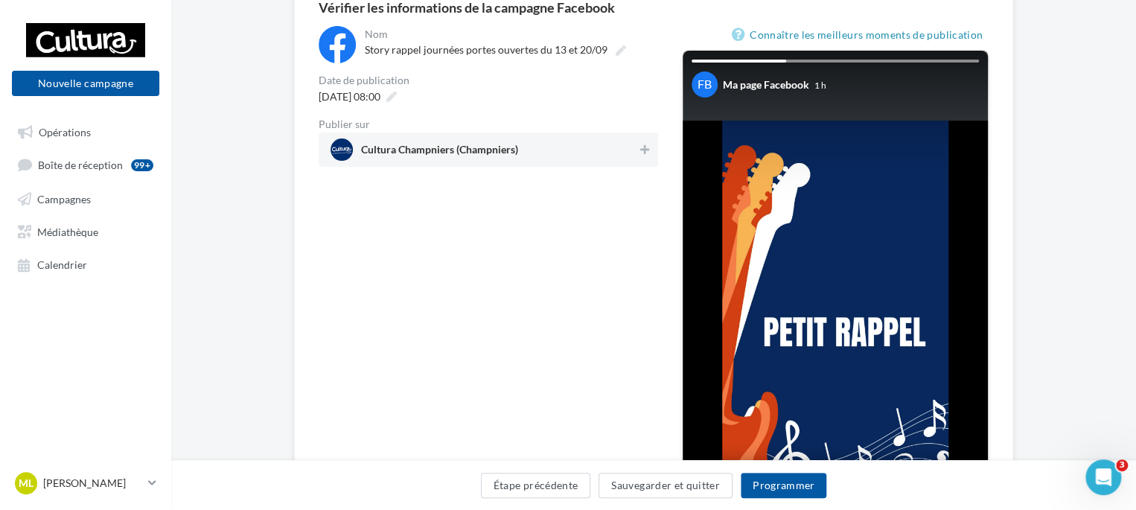
scroll to position [74, 0]
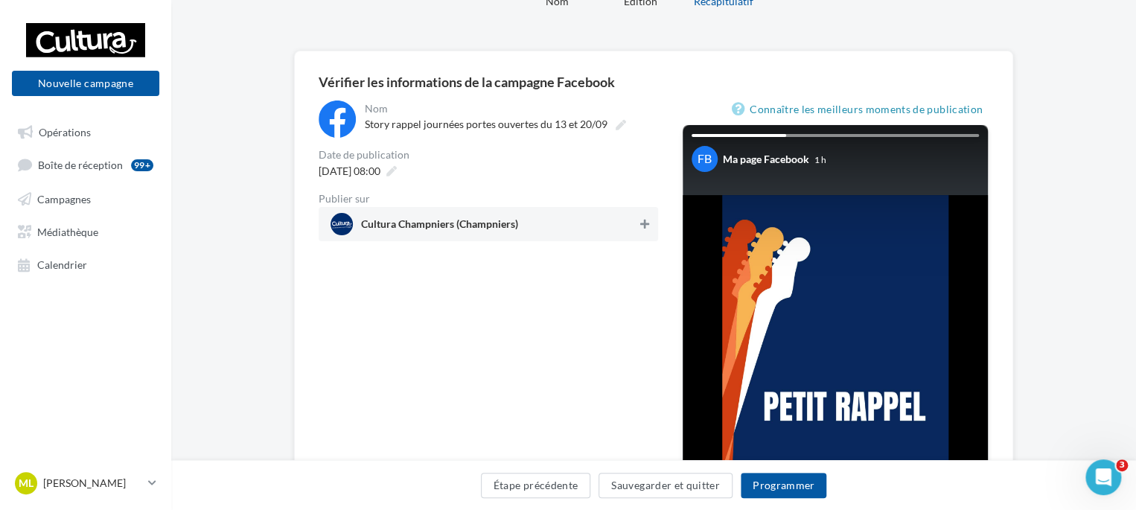
click at [651, 225] on button at bounding box center [644, 224] width 15 height 18
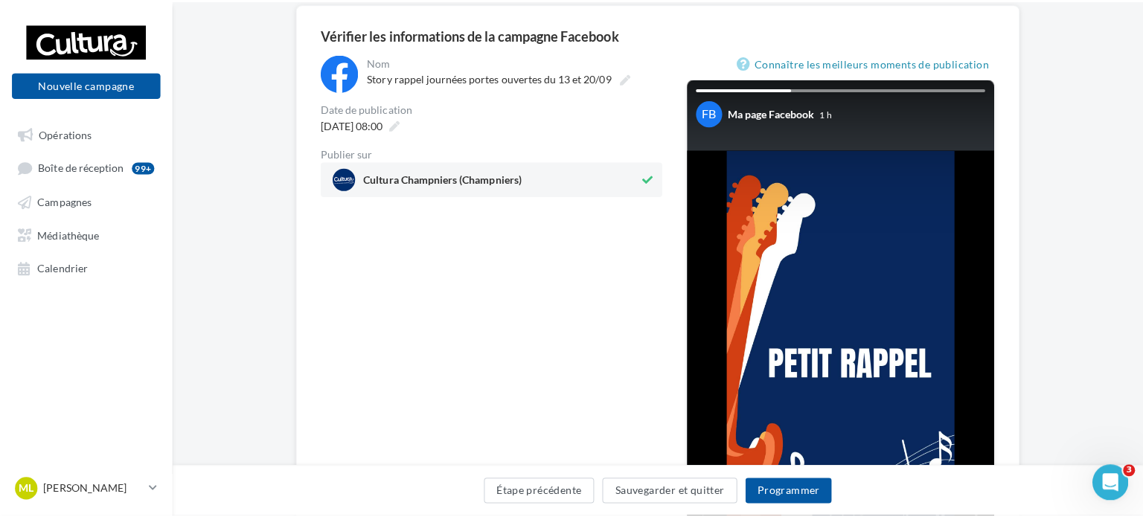
scroll to position [149, 0]
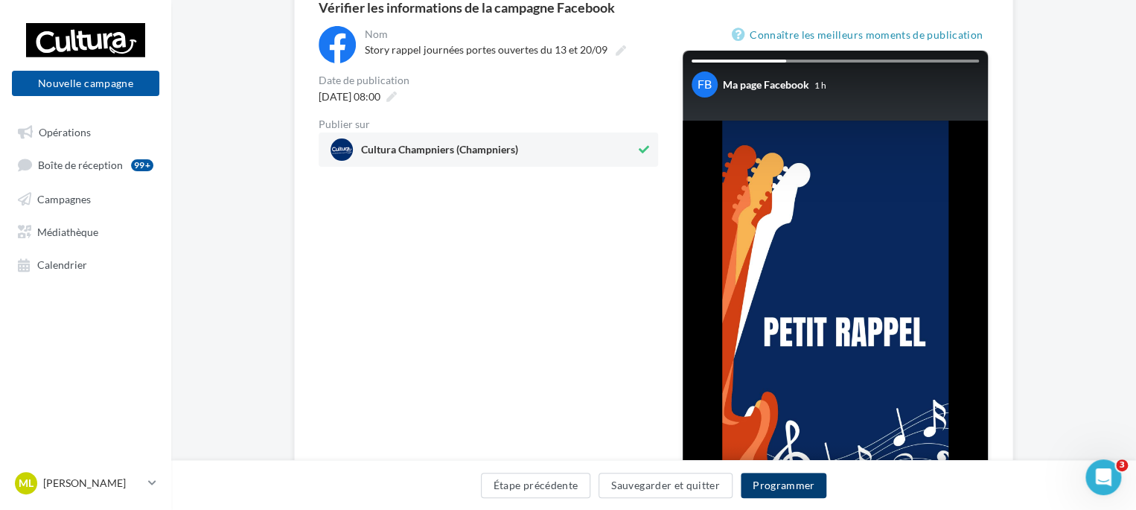
click at [791, 483] on button "Programmer" at bounding box center [784, 485] width 86 height 25
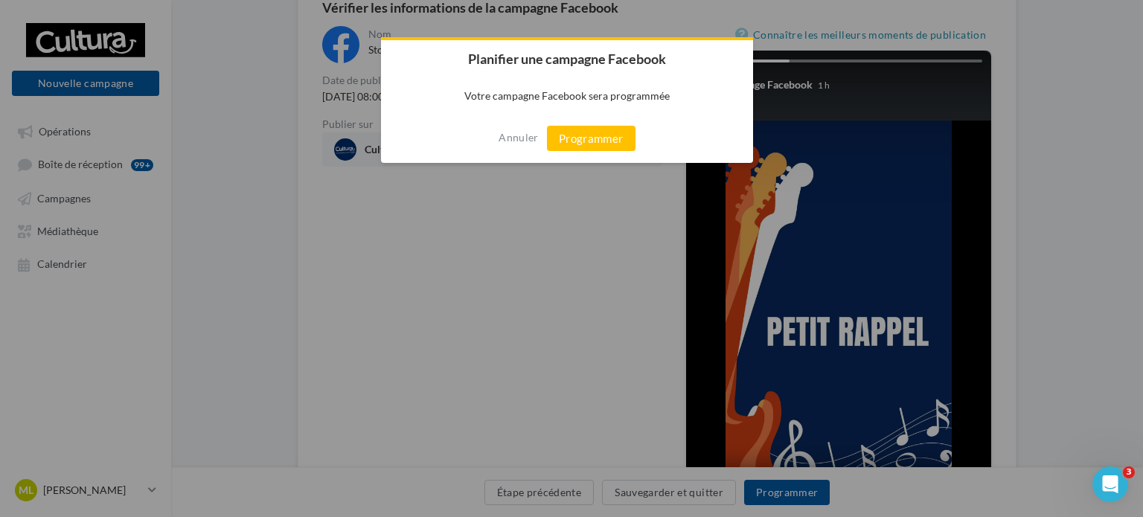
click at [603, 121] on div "Annuler Programmer" at bounding box center [567, 138] width 372 height 49
click at [608, 144] on button "Programmer" at bounding box center [591, 138] width 89 height 25
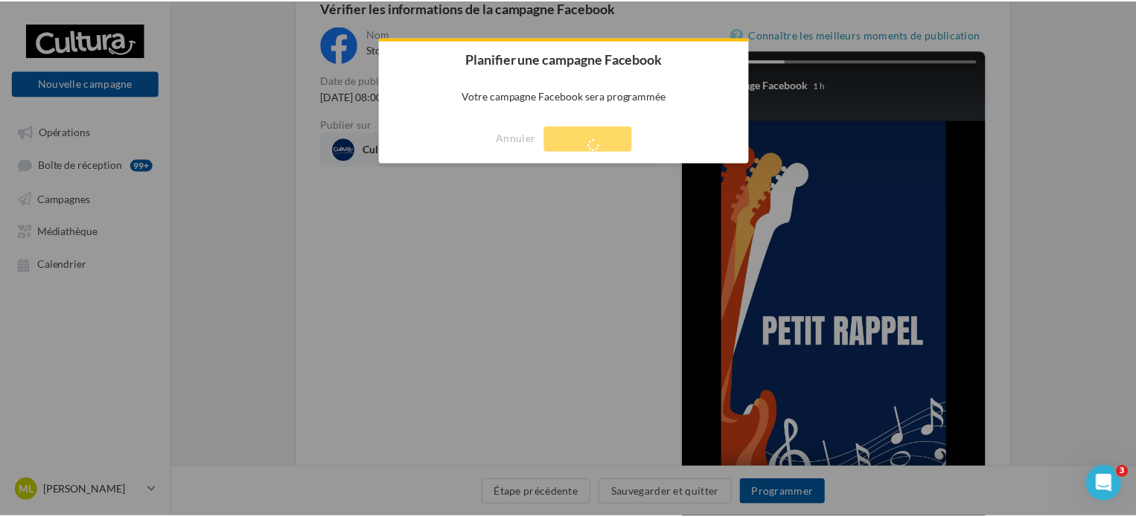
scroll to position [24, 0]
